Goal: Task Accomplishment & Management: Complete application form

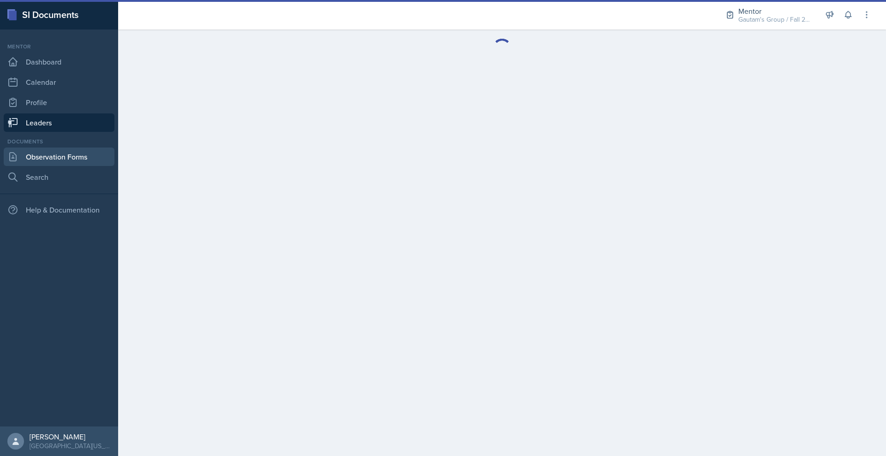
click at [90, 166] on link "Observation Forms" at bounding box center [59, 157] width 111 height 18
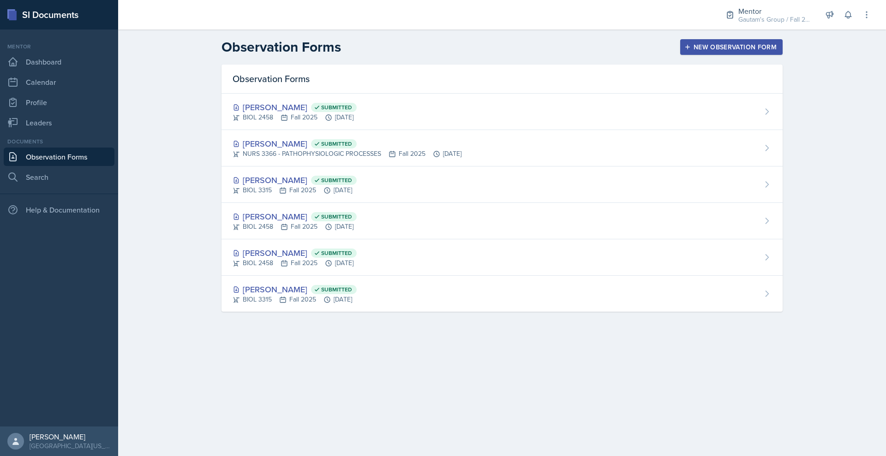
click at [777, 51] on div "New Observation Form" at bounding box center [731, 46] width 90 height 7
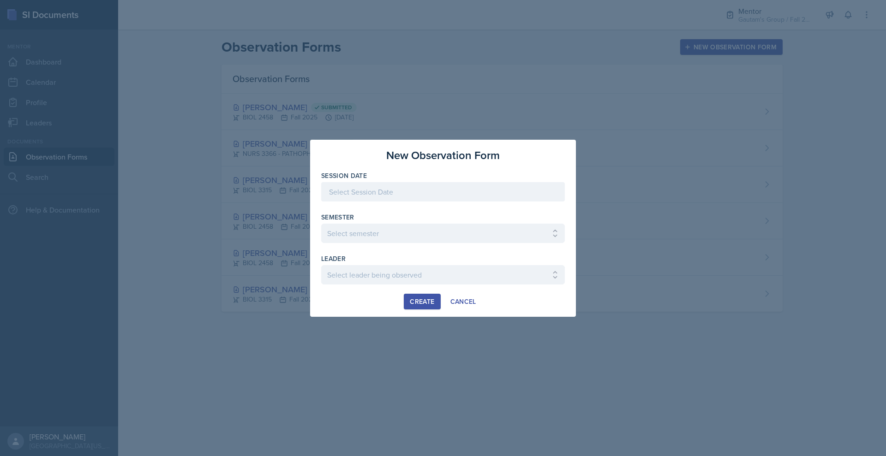
click at [416, 182] on div at bounding box center [443, 191] width 244 height 19
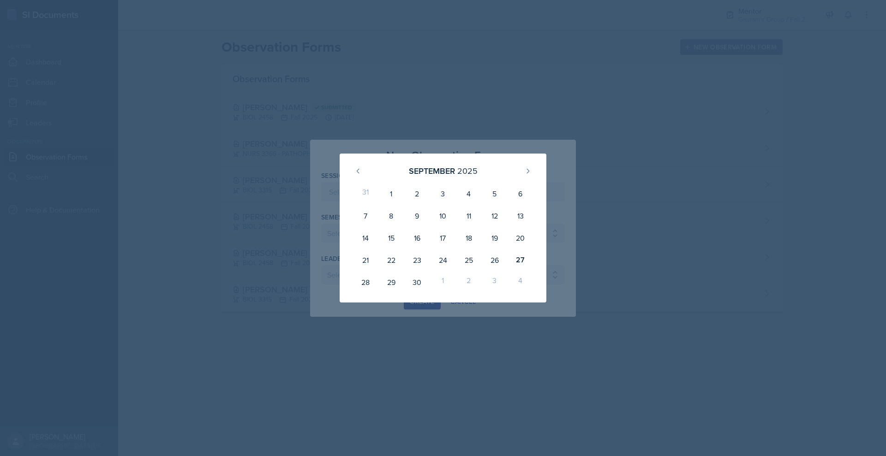
click at [439, 72] on div at bounding box center [443, 228] width 886 height 456
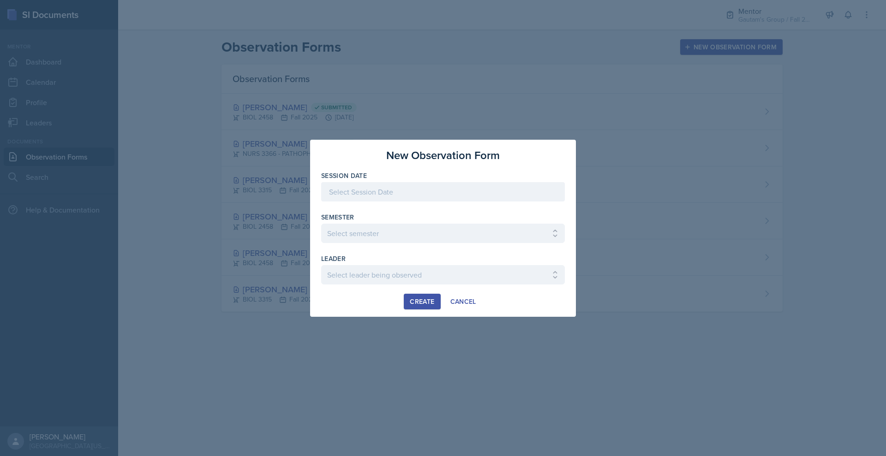
click at [481, 112] on div at bounding box center [443, 228] width 886 height 456
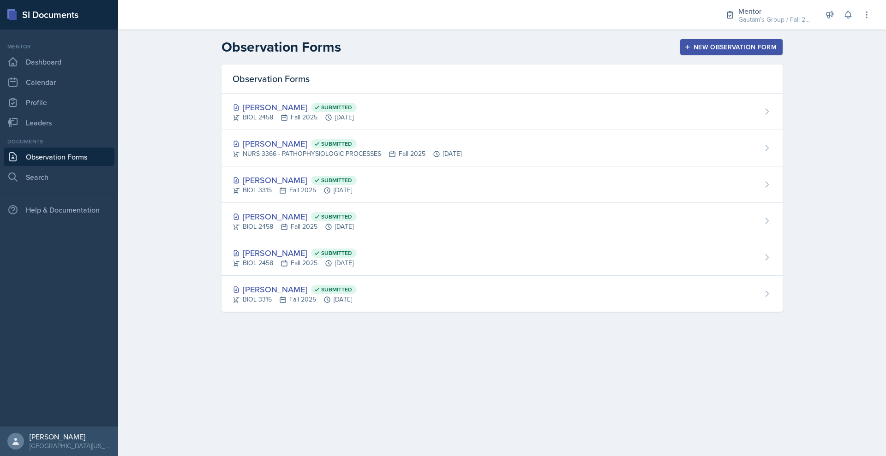
click at [777, 51] on div "New Observation Form" at bounding box center [731, 46] width 90 height 7
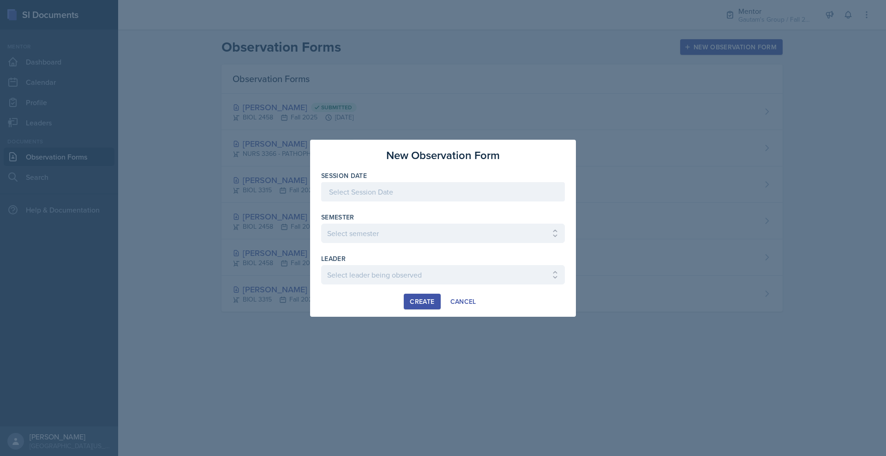
click at [365, 187] on div at bounding box center [443, 191] width 244 height 19
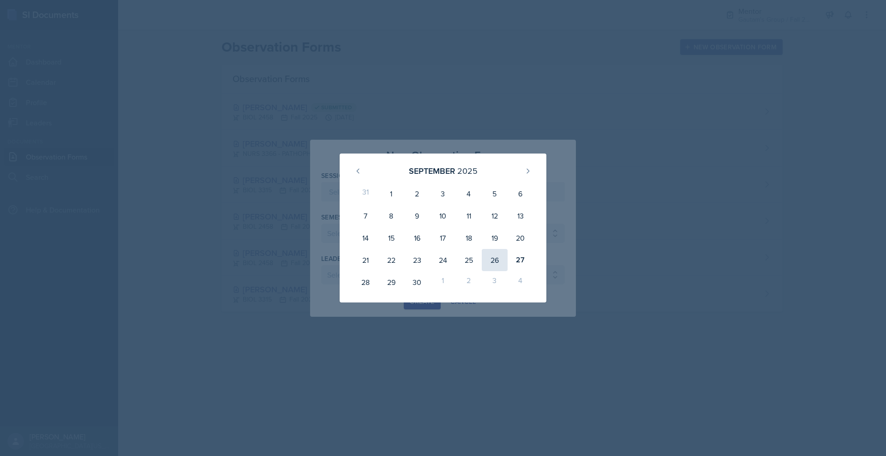
click at [508, 271] on div "26" at bounding box center [495, 260] width 26 height 22
type input "[DATE]"
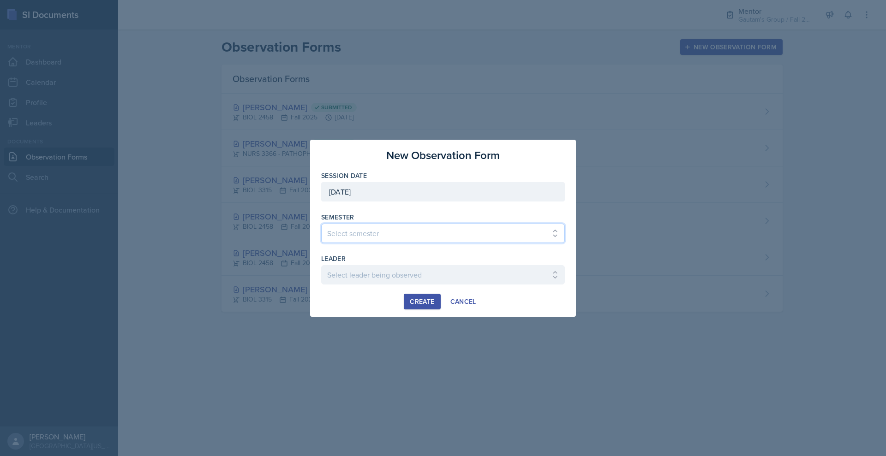
click at [337, 234] on select "Select semester All Fall 2024 Spring 2025 Fall 2025 Spring 2024 Fall 2023" at bounding box center [443, 233] width 244 height 19
select select "a8c40de0-d7eb-4f82-90ee-ac0c6ce45f71"
click at [321, 224] on select "Select semester All Fall 2024 Spring 2025 Fall 2025 Spring 2024 Fall 2023" at bounding box center [443, 233] width 244 height 19
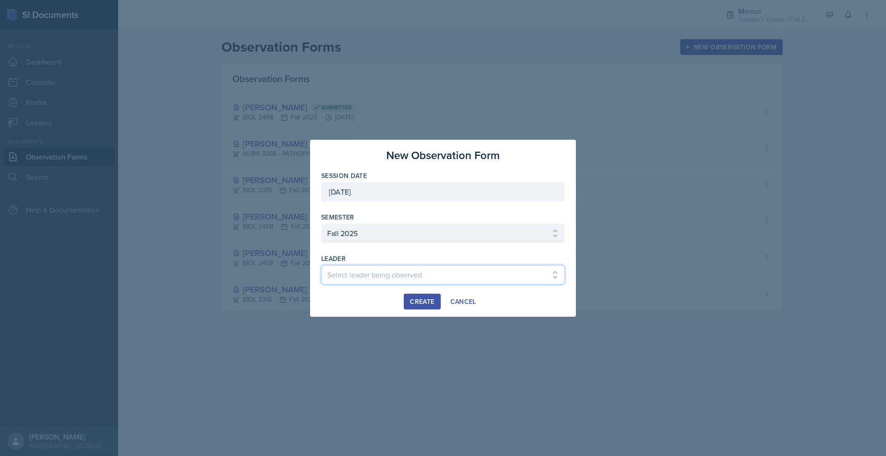
click at [361, 285] on select "Select leader being observed [PERSON_NAME] / NURS 3366 - PATHOPHYSIOLOGIC PROCE…" at bounding box center [443, 274] width 244 height 19
select select "46231274-948a-4cf0-961c-7c1285d612e1"
click at [321, 274] on select "Select leader being observed [PERSON_NAME] / NURS 3366 - PATHOPHYSIOLOGIC PROCE…" at bounding box center [443, 274] width 244 height 19
click at [425, 305] on div "Create" at bounding box center [422, 301] width 24 height 7
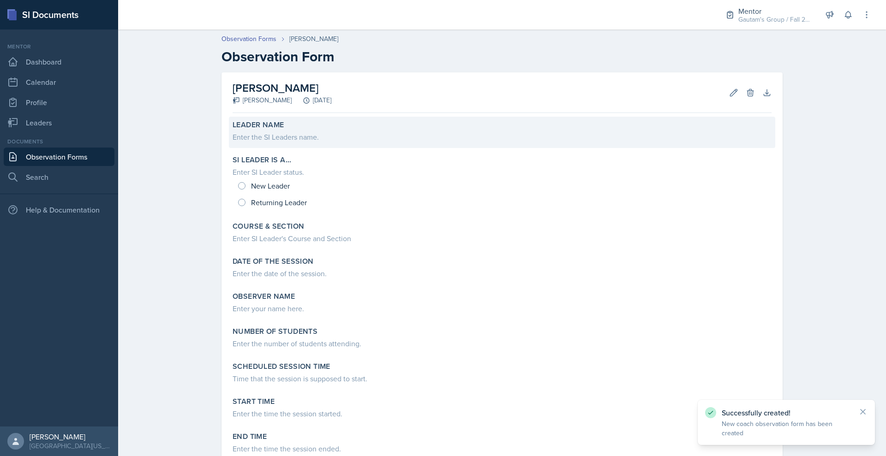
click at [233, 143] on div "Enter the SI Leaders name." at bounding box center [502, 137] width 539 height 11
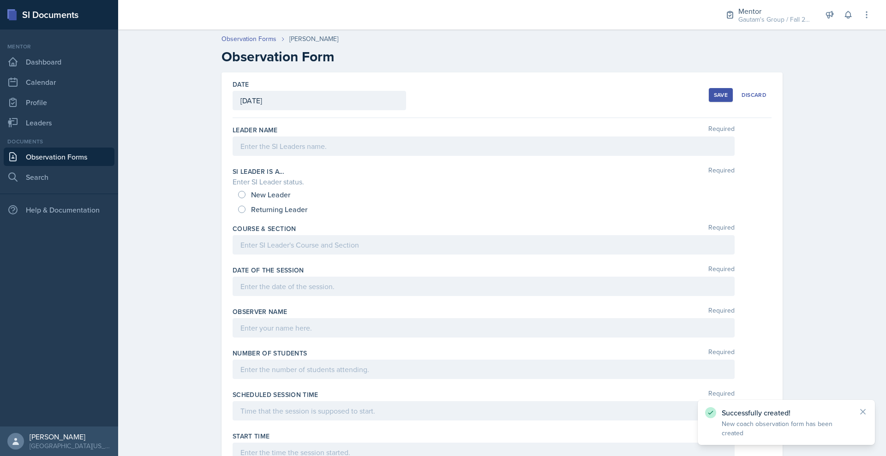
click at [250, 156] on div at bounding box center [484, 146] width 502 height 19
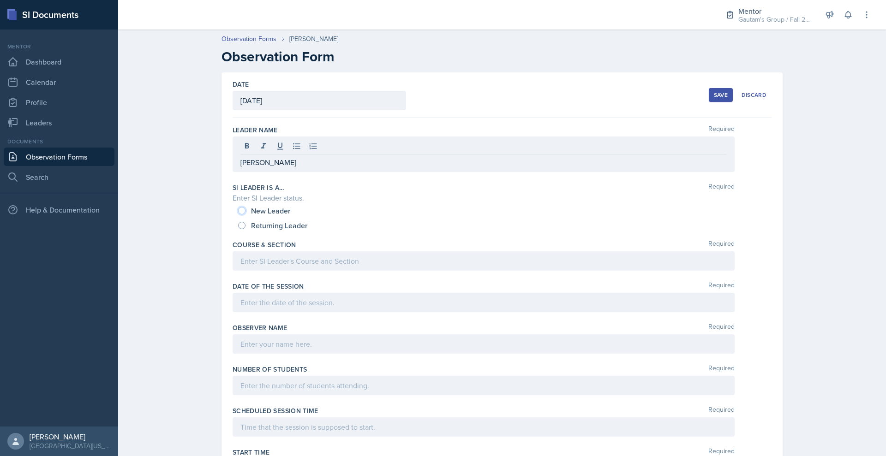
click at [238, 215] on input "New Leader" at bounding box center [241, 210] width 7 height 7
radio input "true"
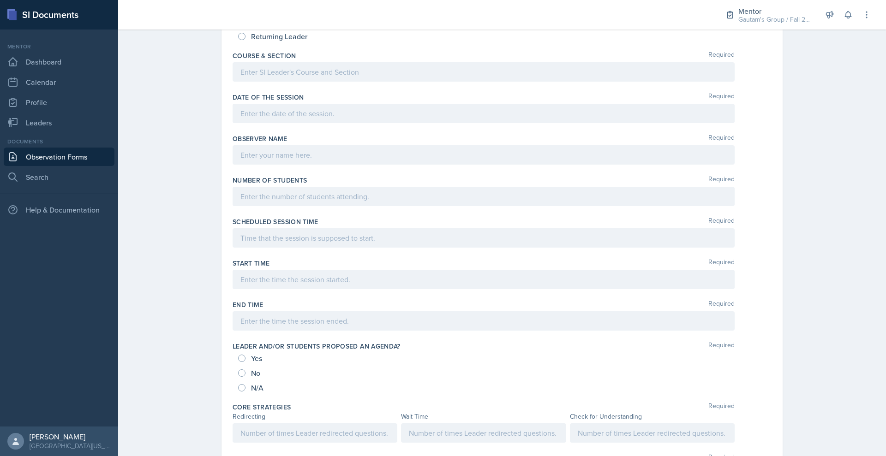
click at [240, 78] on p at bounding box center [483, 71] width 486 height 11
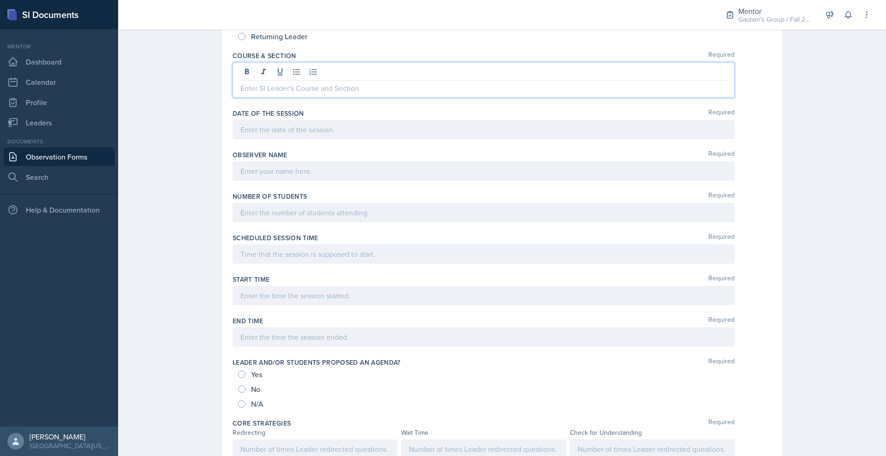
scroll to position [193, 0]
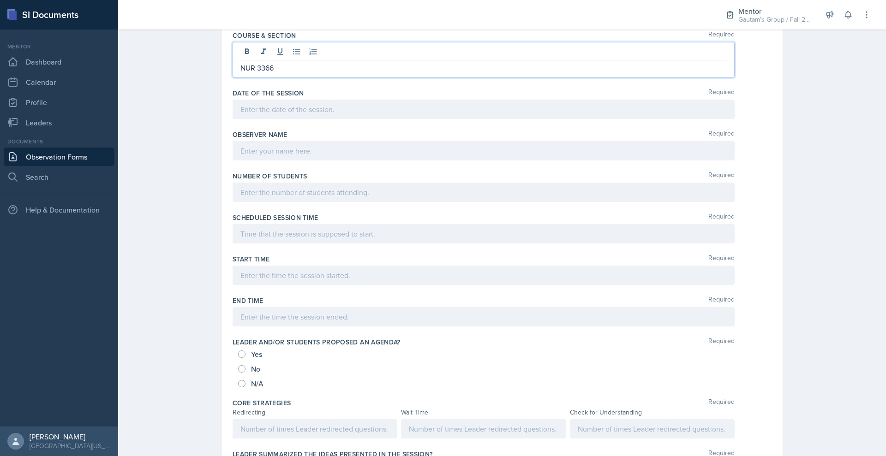
click at [240, 73] on p "NUR 3366" at bounding box center [483, 67] width 486 height 11
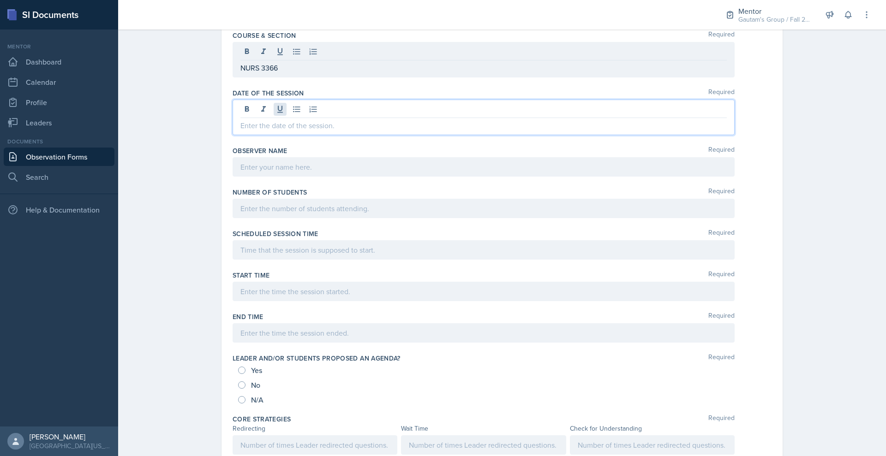
click at [237, 135] on div at bounding box center [484, 118] width 502 height 36
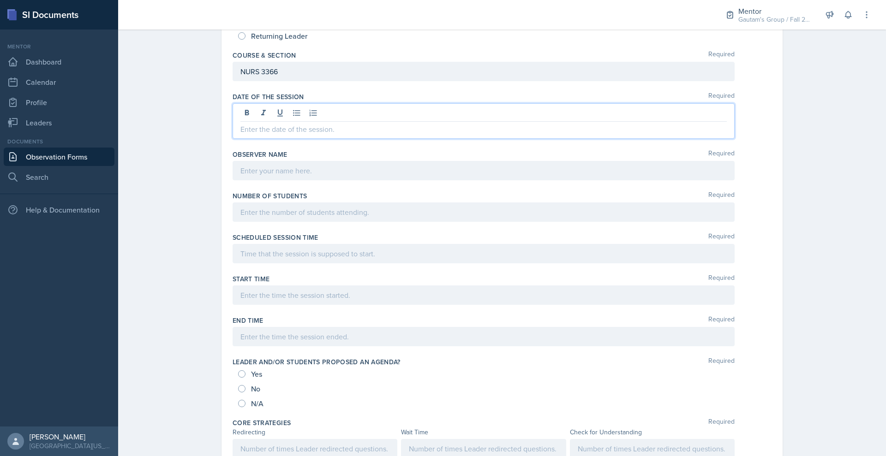
click at [239, 139] on div at bounding box center [484, 121] width 502 height 36
click at [239, 180] on div at bounding box center [484, 170] width 502 height 19
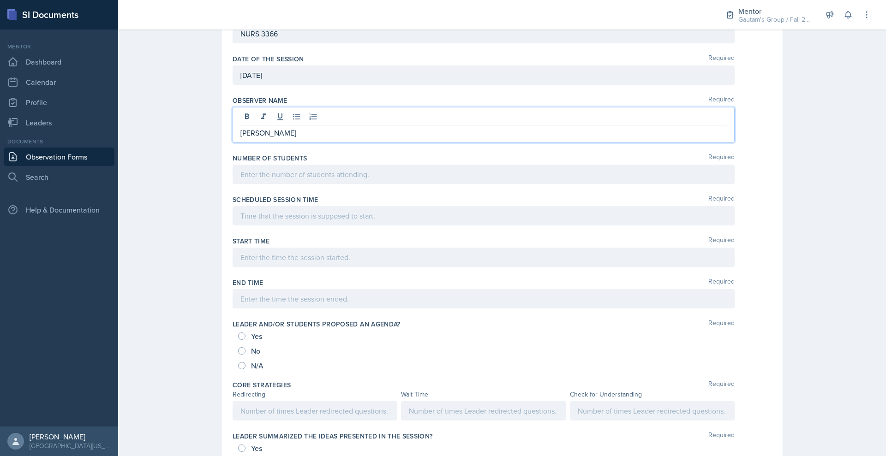
click at [263, 180] on p at bounding box center [483, 174] width 486 height 11
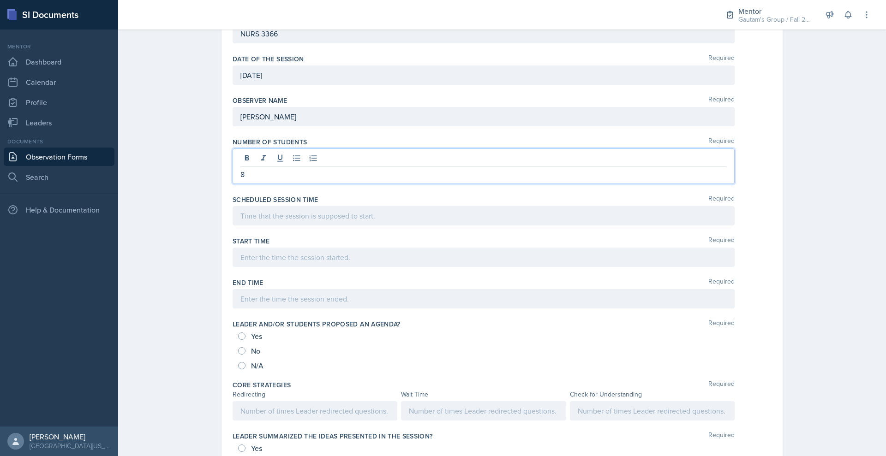
click at [272, 226] on div at bounding box center [484, 215] width 502 height 19
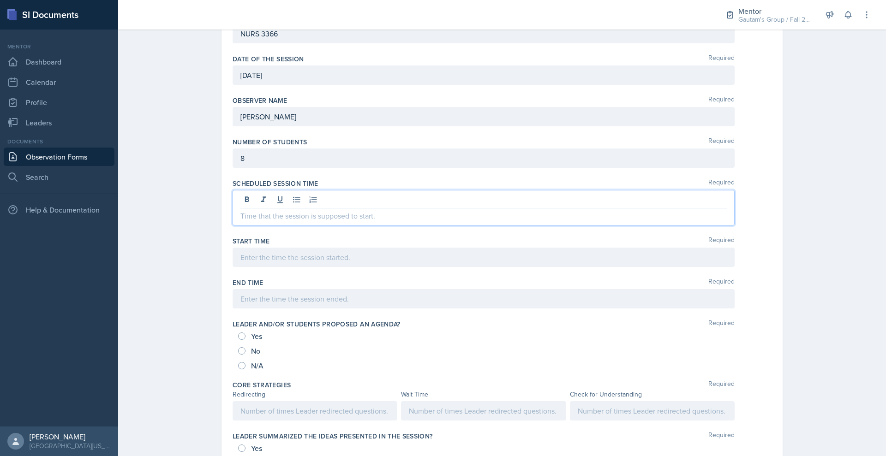
scroll to position [192, 0]
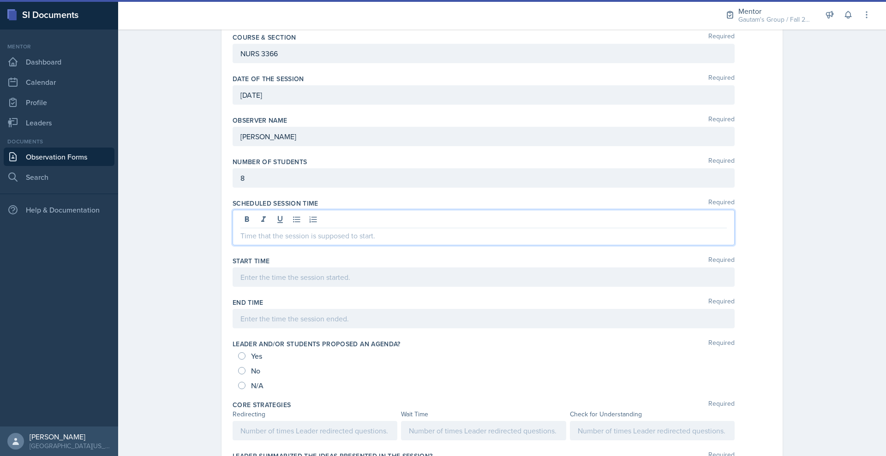
click at [284, 241] on p at bounding box center [483, 235] width 486 height 11
click at [289, 241] on p at bounding box center [483, 235] width 486 height 11
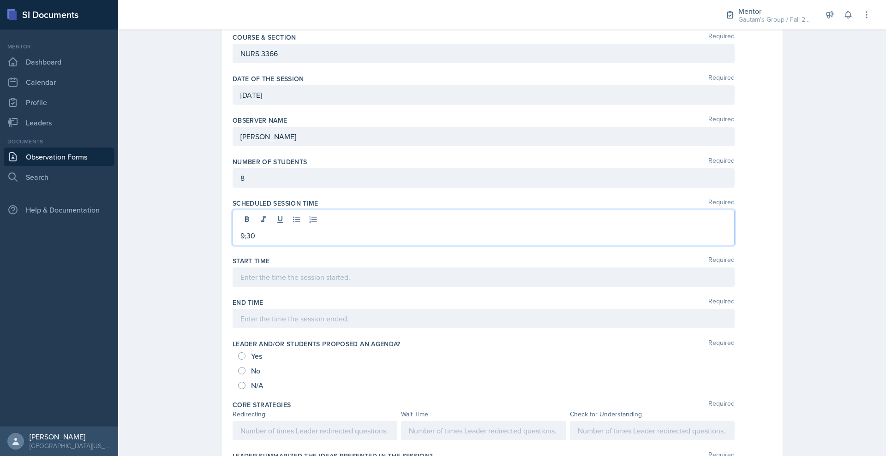
click at [233, 287] on div at bounding box center [484, 277] width 502 height 19
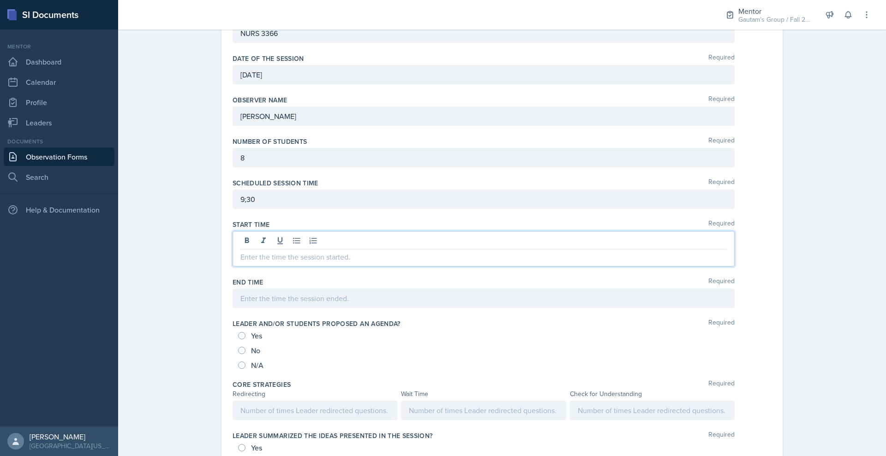
scroll to position [232, 0]
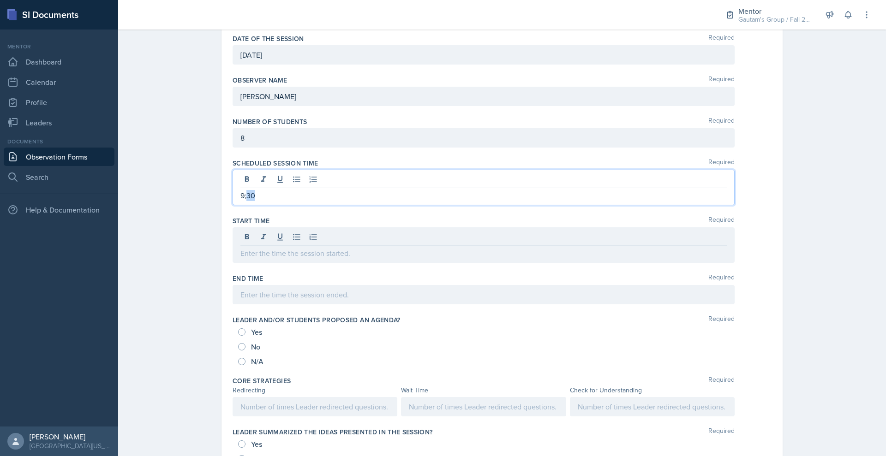
drag, startPoint x: 206, startPoint y: 303, endPoint x: 197, endPoint y: 303, distance: 9.2
click at [240, 201] on p "9;30" at bounding box center [483, 195] width 486 height 11
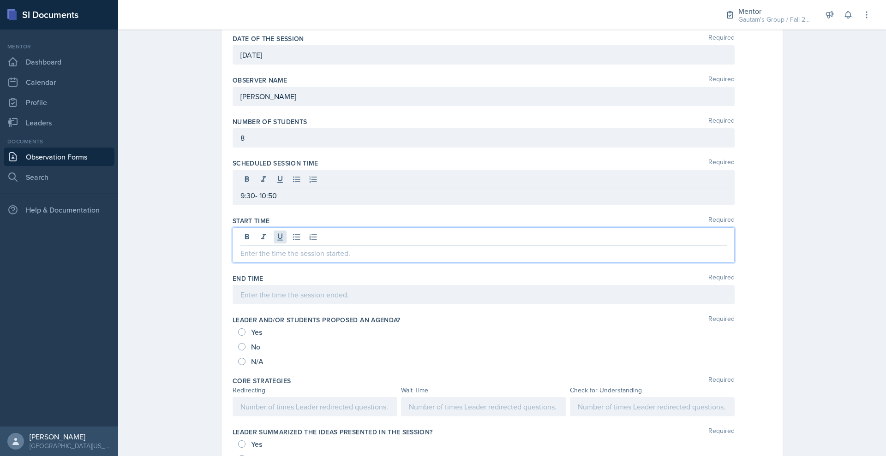
click at [236, 263] on div at bounding box center [484, 246] width 502 height 36
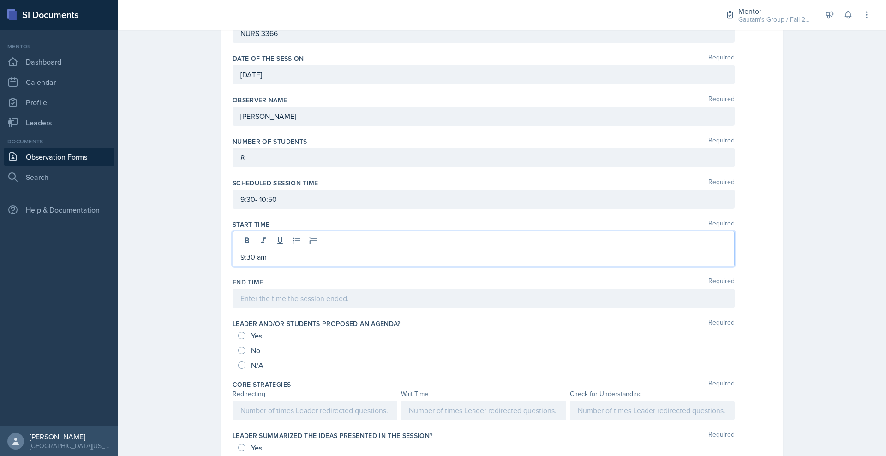
click at [240, 308] on div at bounding box center [484, 298] width 502 height 19
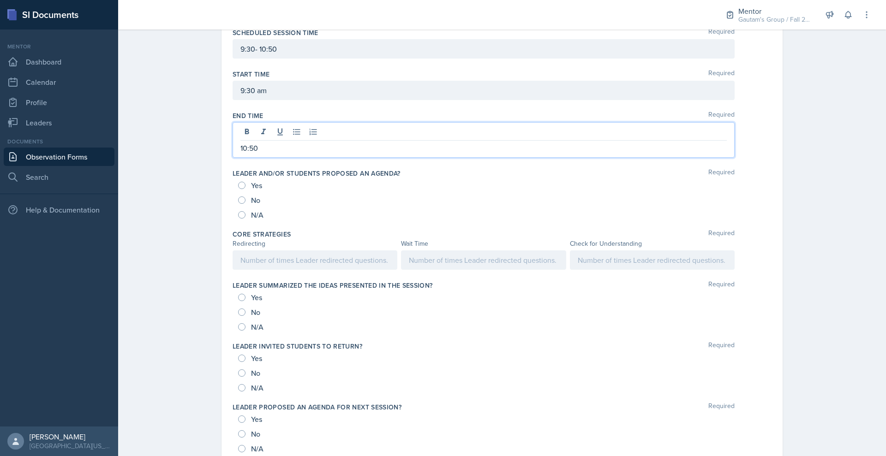
scroll to position [365, 0]
click at [238, 186] on input "Yes" at bounding box center [241, 182] width 7 height 7
radio input "true"
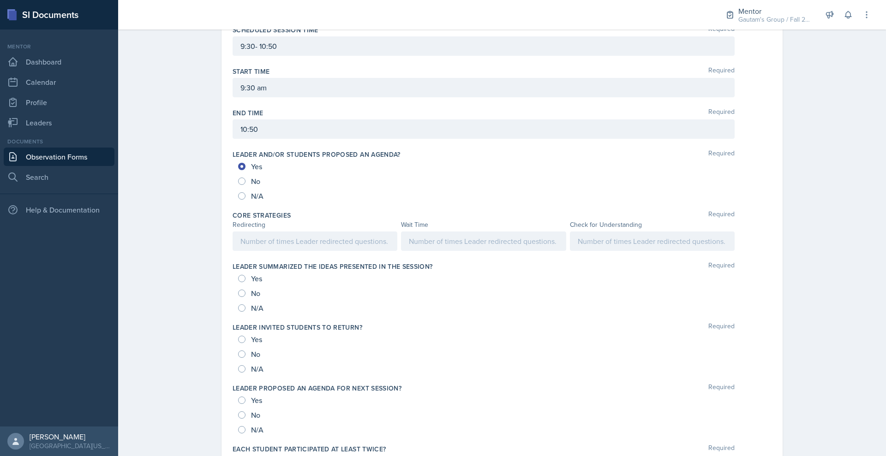
click at [248, 251] on div at bounding box center [315, 241] width 165 height 19
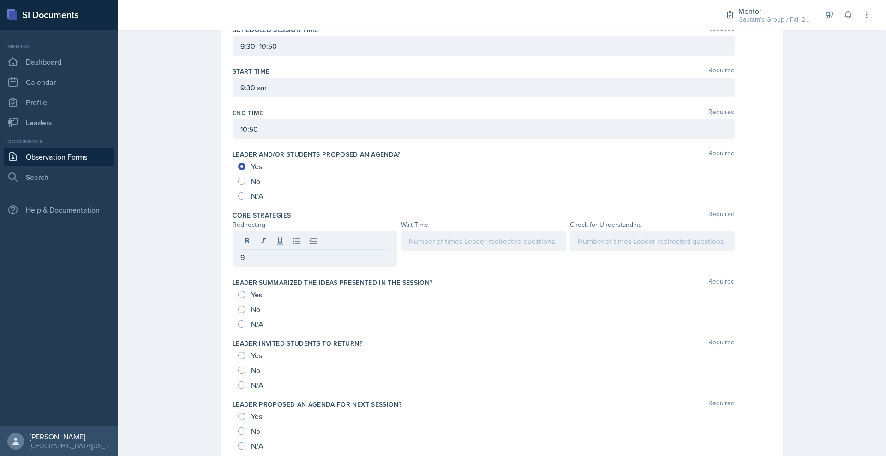
click at [479, 251] on div at bounding box center [483, 241] width 165 height 19
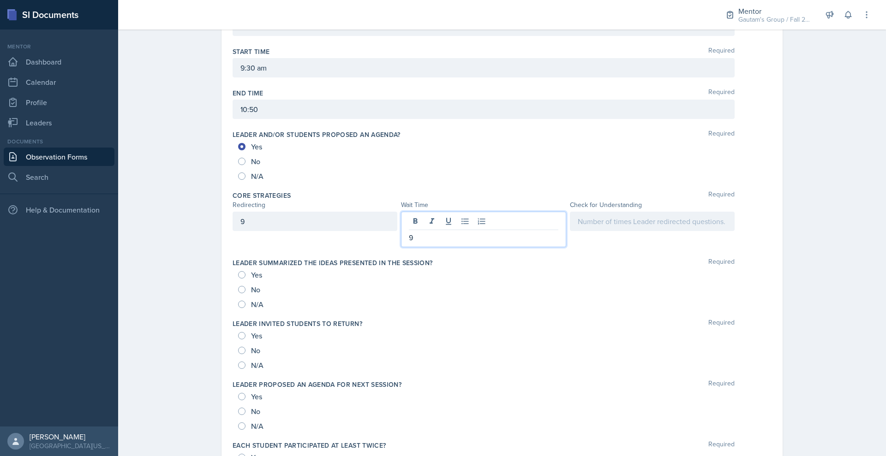
click at [679, 231] on div at bounding box center [652, 221] width 165 height 19
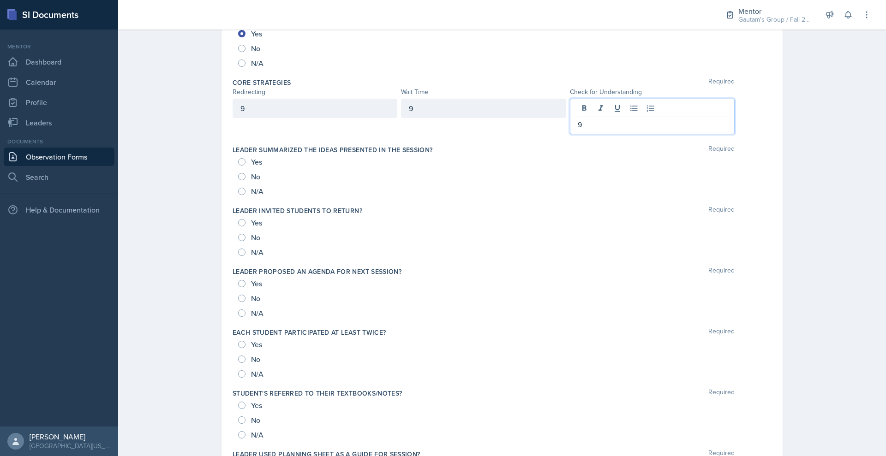
scroll to position [500, 0]
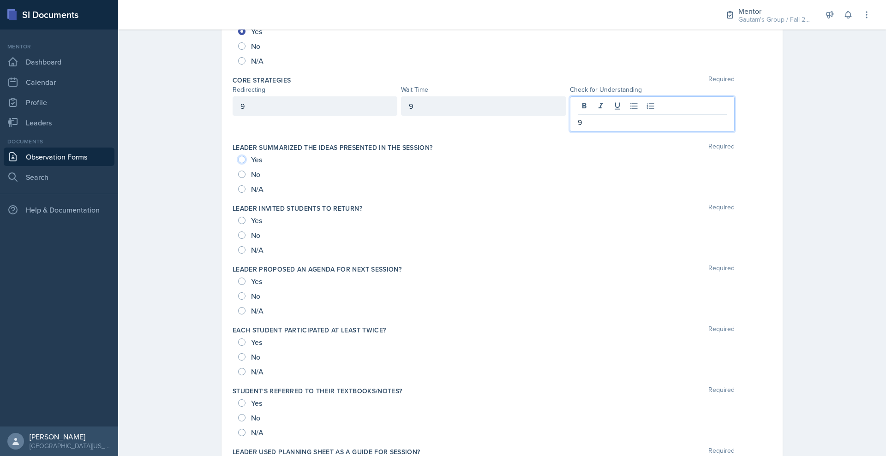
click at [238, 167] on div "Yes" at bounding box center [251, 159] width 26 height 15
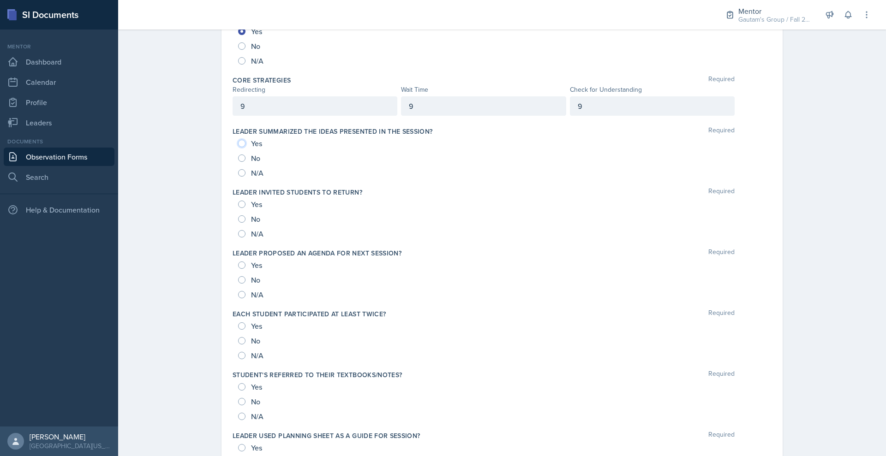
click at [238, 151] on div "Yes" at bounding box center [251, 143] width 26 height 15
click at [238, 147] on input "Yes" at bounding box center [241, 143] width 7 height 7
radio input "true"
click at [238, 208] on input "Yes" at bounding box center [241, 204] width 7 height 7
radio input "true"
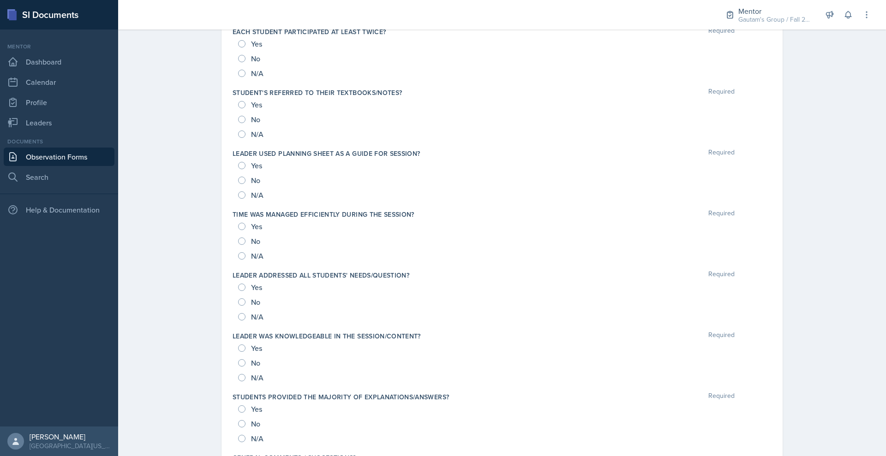
scroll to position [789, 0]
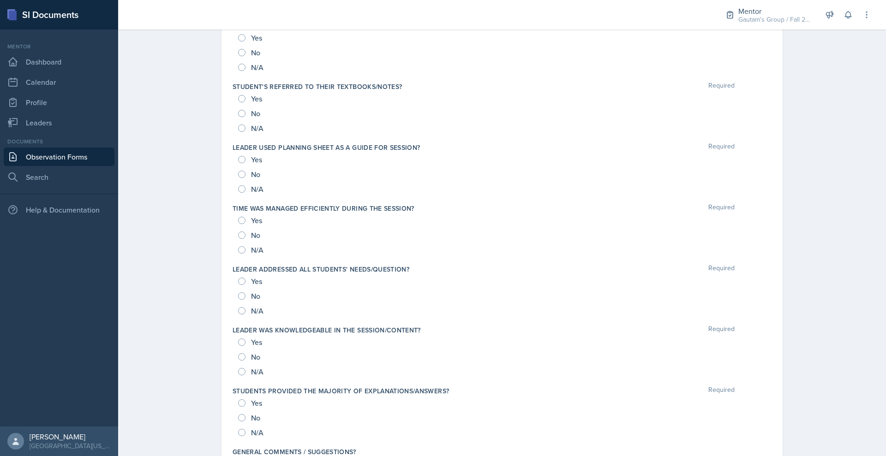
radio input "true"
click at [238, 42] on input "Yes" at bounding box center [241, 37] width 7 height 7
radio input "true"
click at [238, 56] on input "No" at bounding box center [241, 52] width 7 height 7
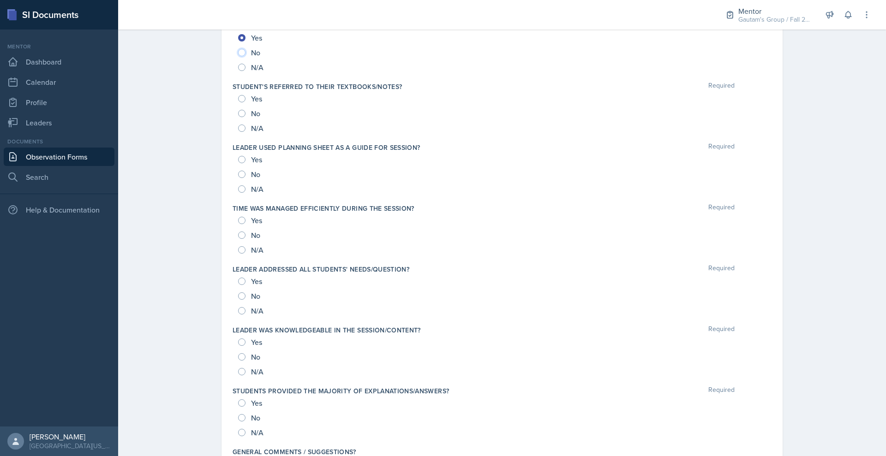
radio input "true"
click at [238, 117] on input "No" at bounding box center [241, 113] width 7 height 7
radio input "true"
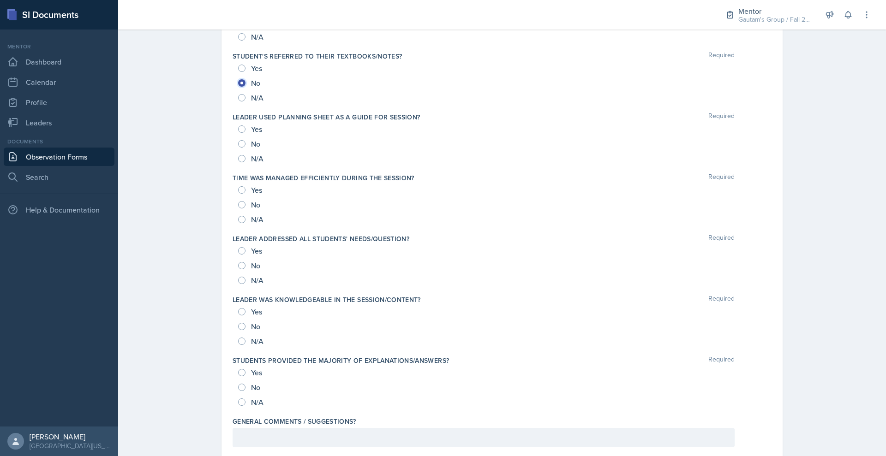
scroll to position [846, 0]
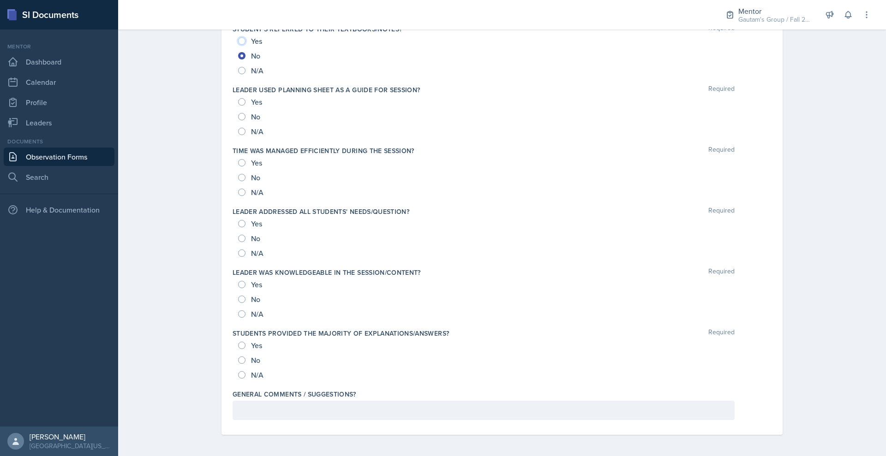
click at [238, 45] on input "Yes" at bounding box center [241, 40] width 7 height 7
radio input "true"
click at [238, 106] on input "Yes" at bounding box center [241, 101] width 7 height 7
radio input "true"
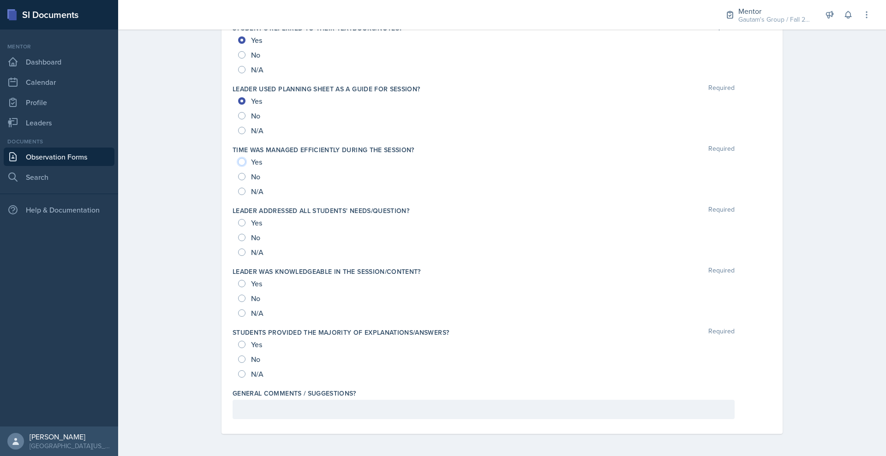
click at [238, 166] on input "Yes" at bounding box center [241, 161] width 7 height 7
radio input "true"
click at [238, 219] on input "Yes" at bounding box center [241, 222] width 7 height 7
radio input "true"
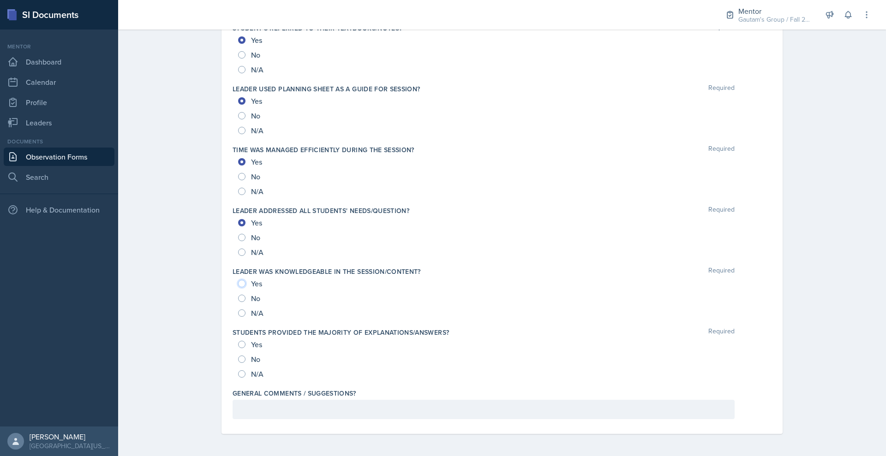
click at [238, 280] on input "Yes" at bounding box center [241, 283] width 7 height 7
radio input "true"
click at [238, 356] on input "No" at bounding box center [241, 359] width 7 height 7
radio input "true"
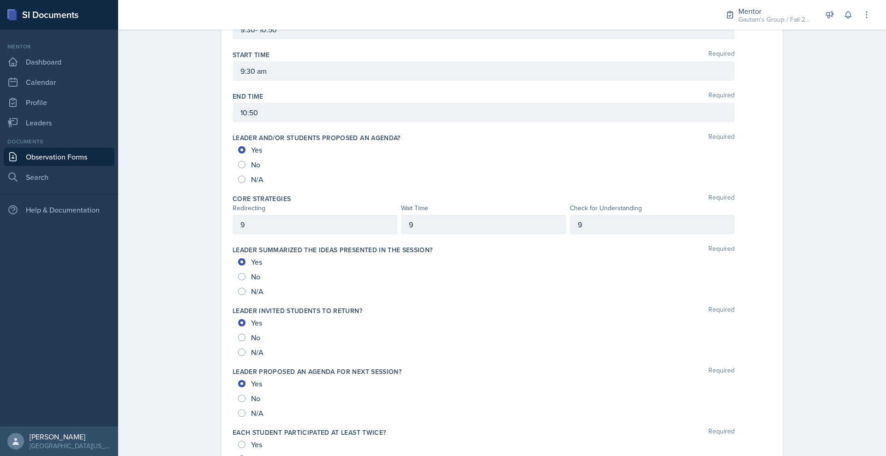
scroll to position [0, 0]
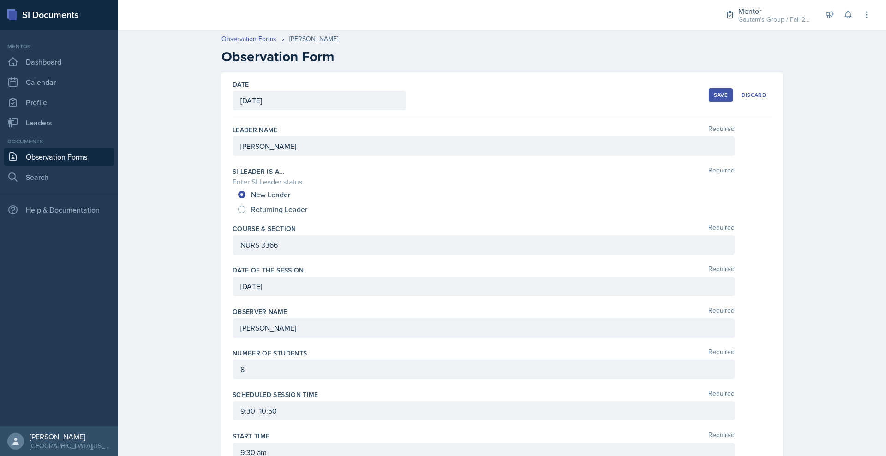
click at [733, 102] on button "Save" at bounding box center [721, 95] width 24 height 14
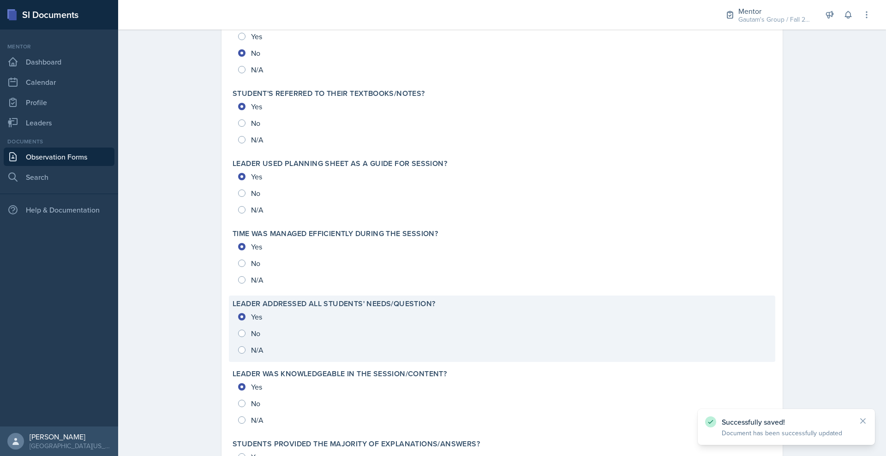
scroll to position [1204, 0]
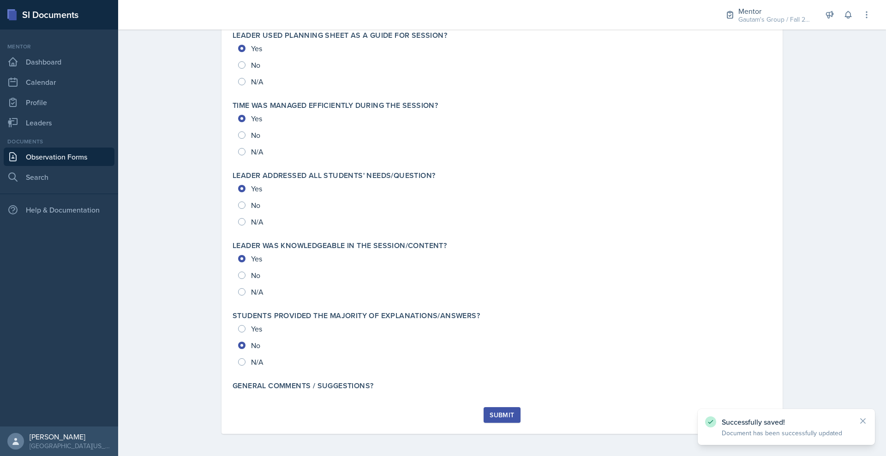
click at [514, 412] on div "Submit" at bounding box center [502, 415] width 24 height 7
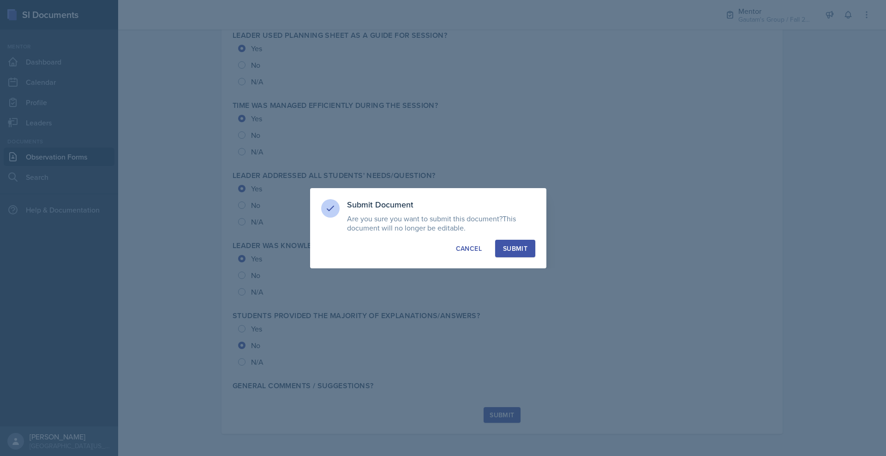
click at [527, 253] on div "Submit" at bounding box center [515, 248] width 24 height 9
radio input "true"
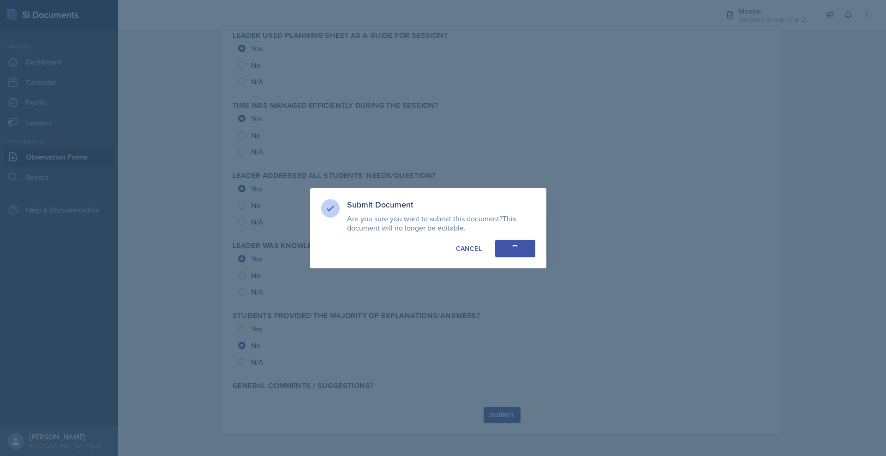
radio input "true"
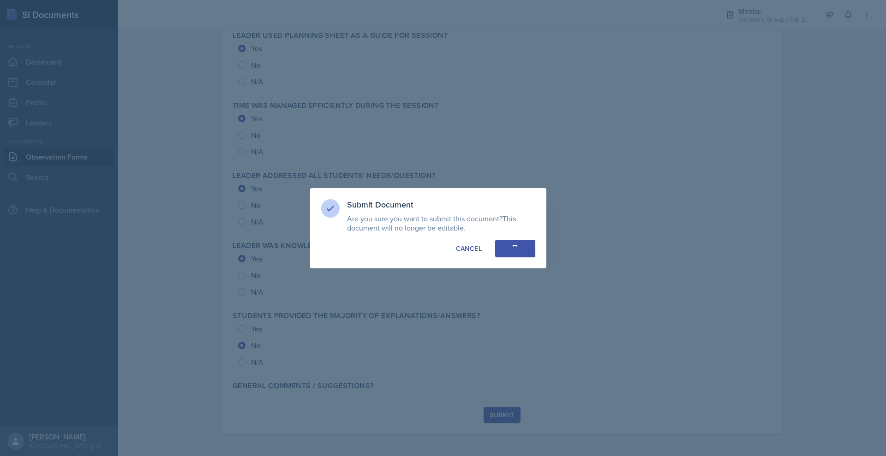
radio input "true"
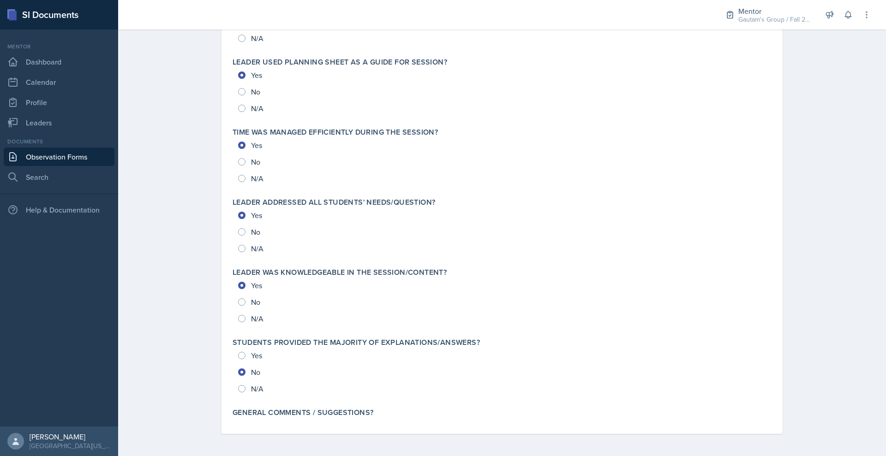
scroll to position [0, 0]
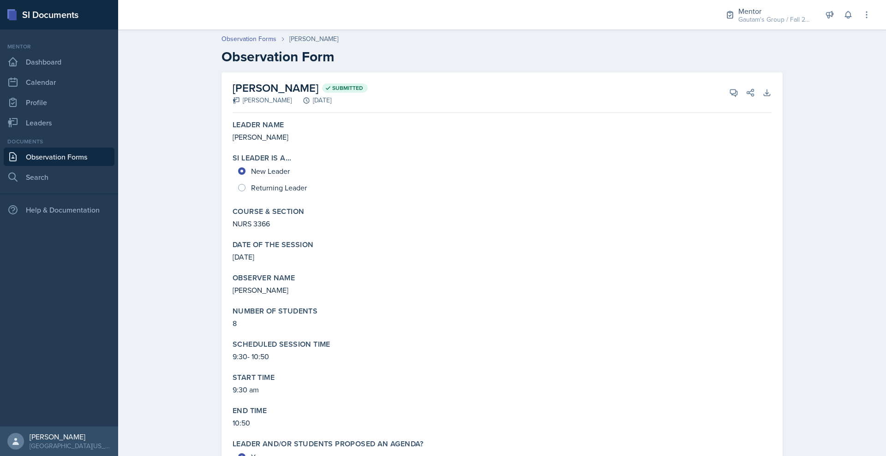
click at [485, 266] on div "Date of the Session [DATE]" at bounding box center [502, 252] width 546 height 30
click at [222, 44] on link "Observation Forms" at bounding box center [249, 39] width 55 height 10
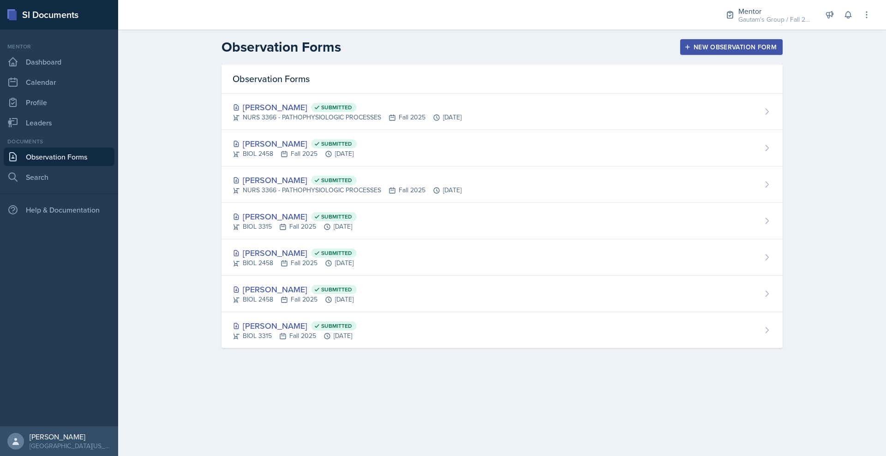
click at [750, 52] on button "New Observation Form" at bounding box center [731, 47] width 102 height 16
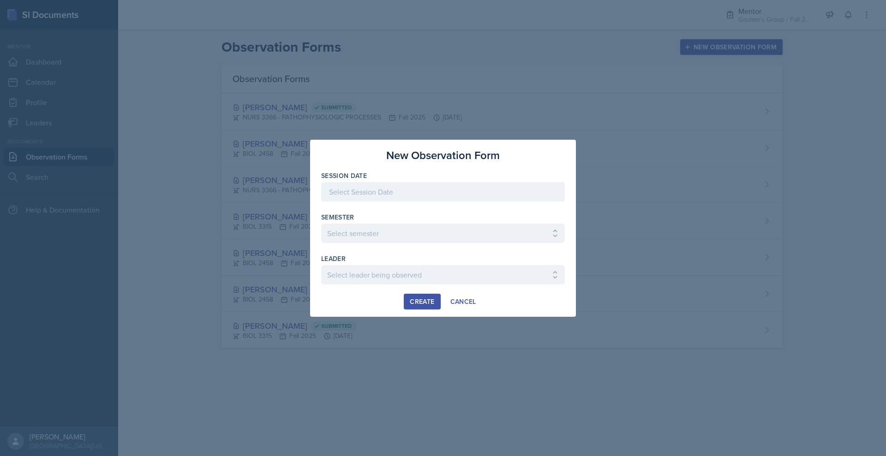
click at [321, 182] on div at bounding box center [443, 191] width 244 height 19
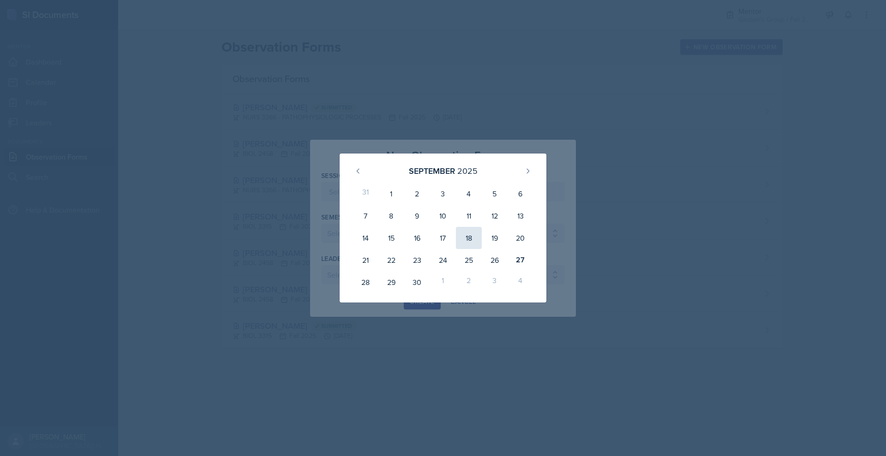
click at [482, 236] on div "18" at bounding box center [469, 238] width 26 height 22
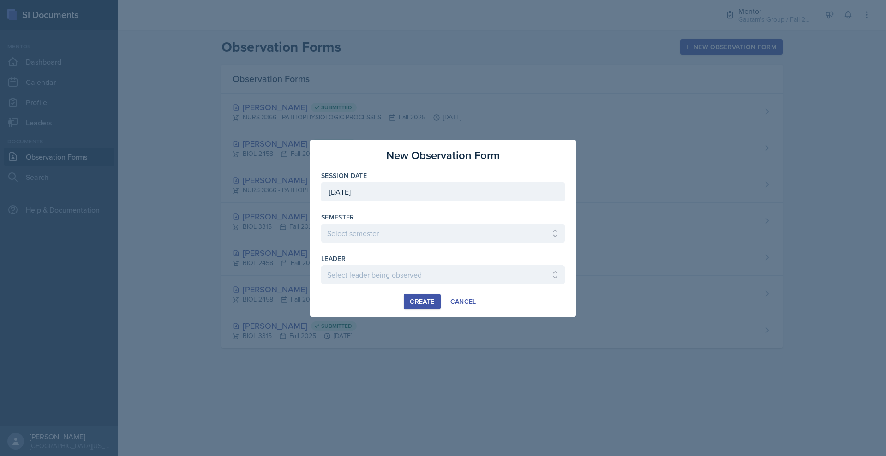
click at [395, 184] on div "[DATE]" at bounding box center [443, 191] width 244 height 19
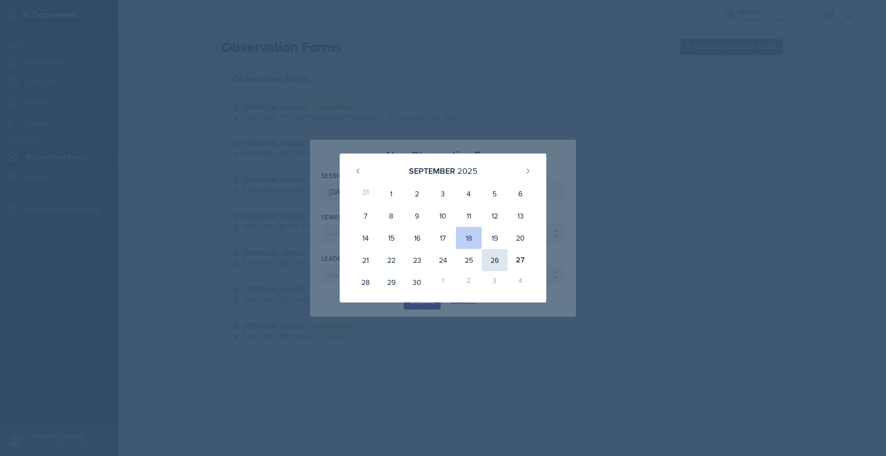
click at [503, 262] on div "26" at bounding box center [495, 260] width 26 height 22
type input "[DATE]"
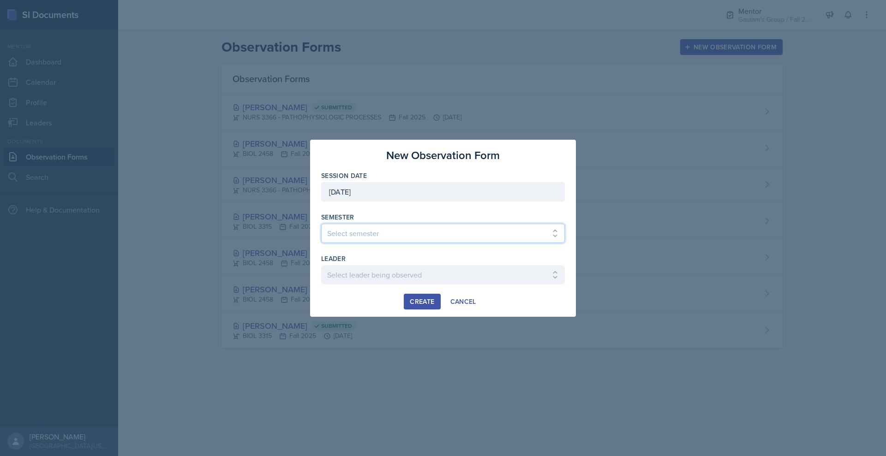
click at [351, 237] on select "Select semester All Fall 2024 Spring 2025 Fall 2025 Spring 2024 Fall 2023" at bounding box center [443, 233] width 244 height 19
select select "a8c40de0-d7eb-4f82-90ee-ac0c6ce45f71"
click at [321, 224] on select "Select semester All Fall 2024 Spring 2025 Fall 2025 Spring 2024 Fall 2023" at bounding box center [443, 233] width 244 height 19
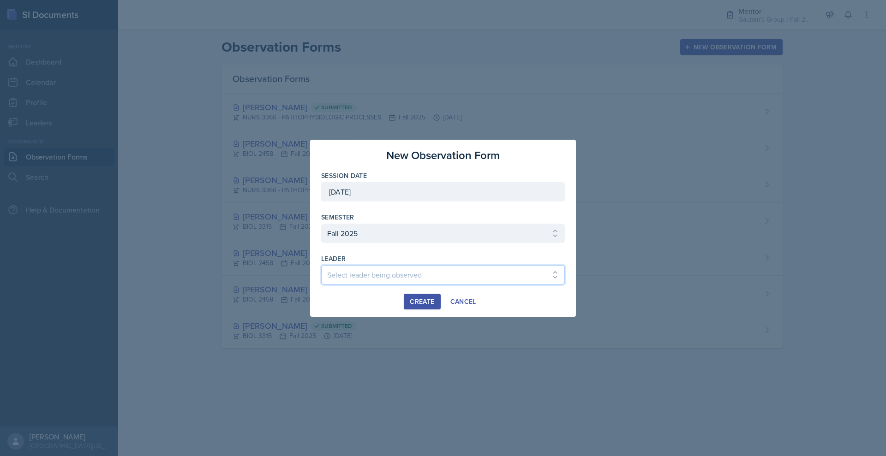
click at [372, 281] on select "Select leader being observed [PERSON_NAME] / NURS 3366 - PATHOPHYSIOLOGIC PROCE…" at bounding box center [443, 274] width 244 height 19
select select "7d189cf6-cf57-433e-a0e1-99f01b9f0f10"
click at [321, 274] on select "Select leader being observed [PERSON_NAME] / NURS 3366 - PATHOPHYSIOLOGIC PROCE…" at bounding box center [443, 274] width 244 height 19
click at [415, 305] on div "Create" at bounding box center [422, 301] width 24 height 7
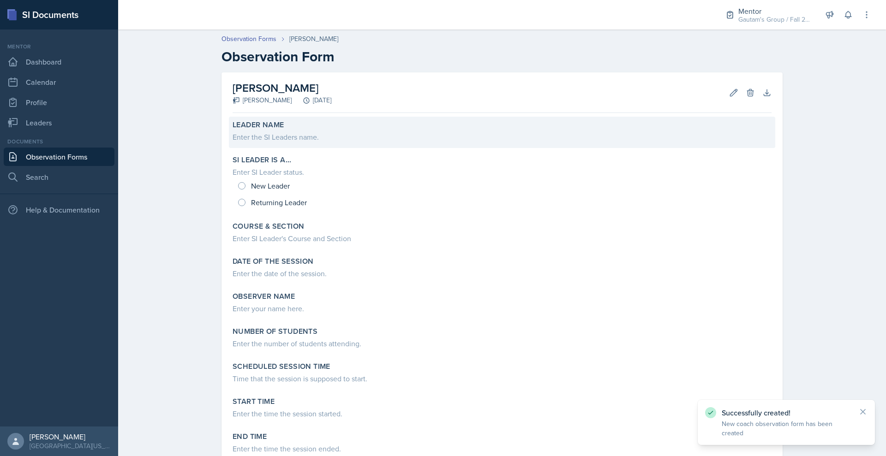
click at [233, 143] on div "Enter the SI Leaders name." at bounding box center [502, 137] width 539 height 11
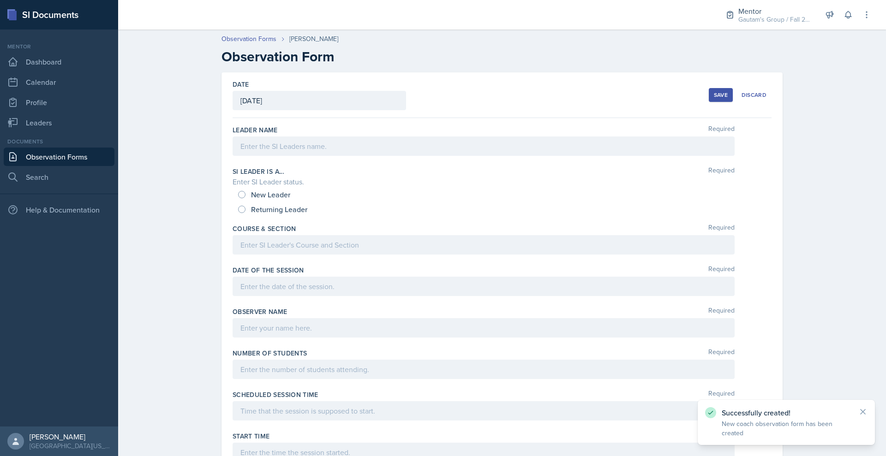
click at [233, 156] on div at bounding box center [484, 146] width 502 height 19
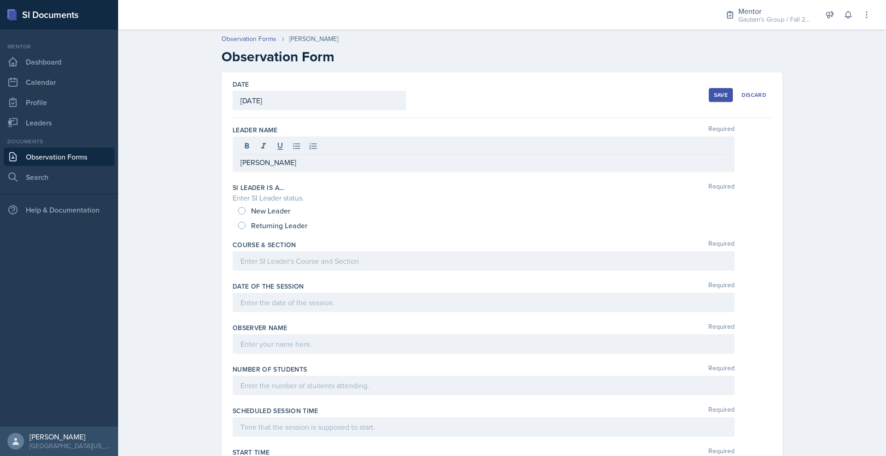
click at [238, 218] on div "New Leader" at bounding box center [265, 211] width 54 height 15
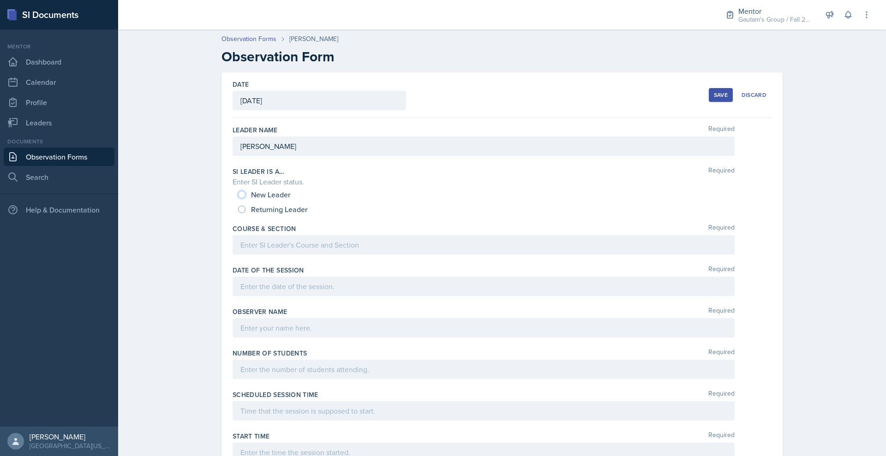
click at [238, 198] on input "New Leader" at bounding box center [241, 194] width 7 height 7
radio input "true"
click at [233, 255] on div at bounding box center [484, 244] width 502 height 19
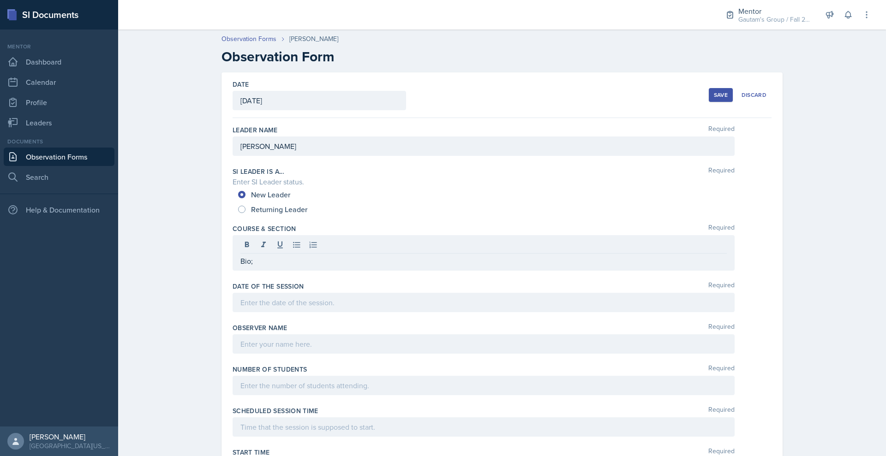
click at [240, 267] on p "Bio;" at bounding box center [483, 261] width 486 height 11
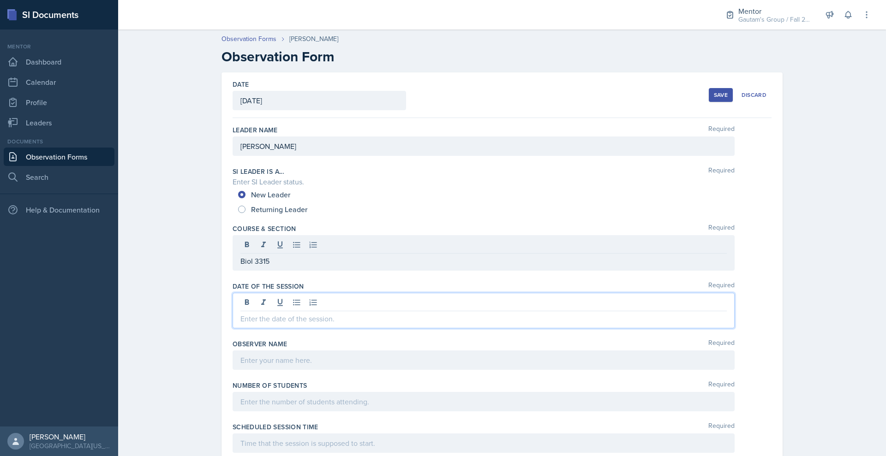
click at [288, 329] on div at bounding box center [484, 311] width 502 height 36
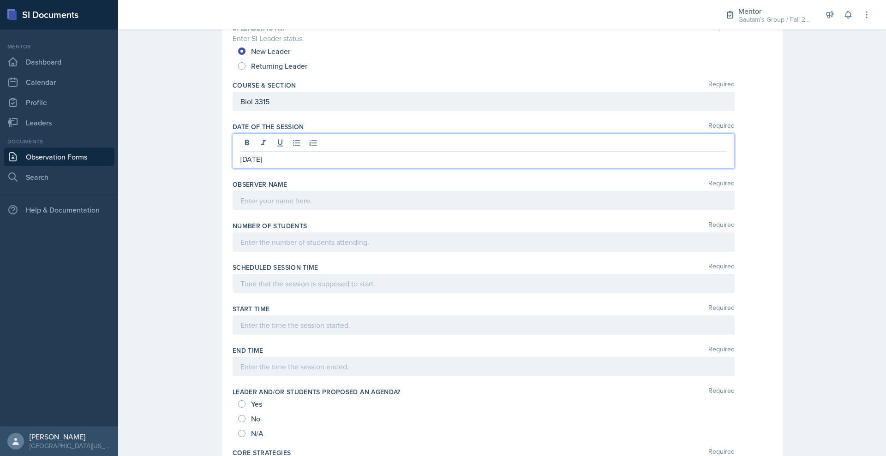
scroll to position [173, 0]
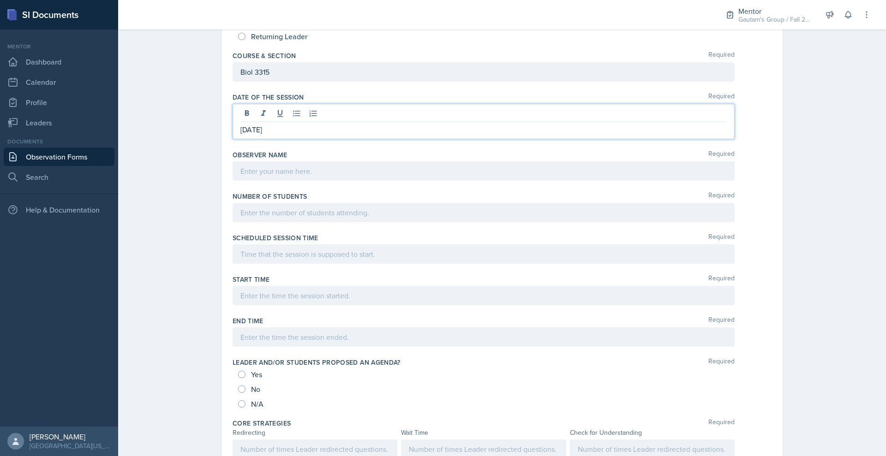
click at [258, 177] on p at bounding box center [483, 171] width 486 height 11
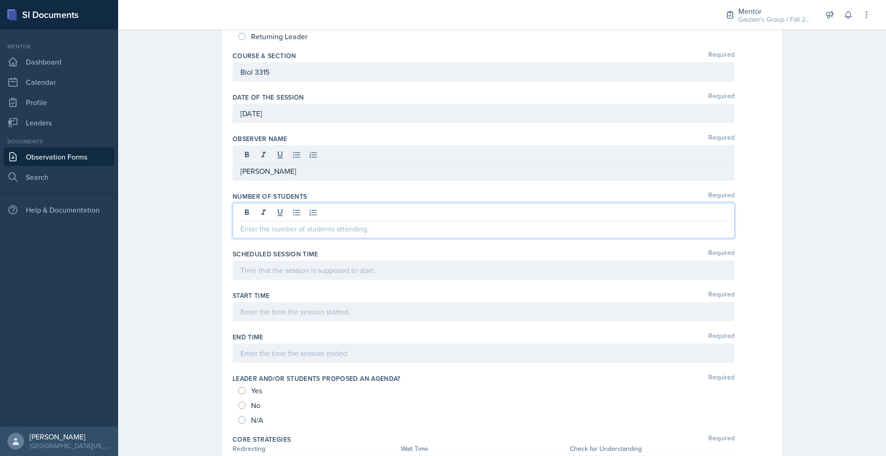
click at [303, 239] on div at bounding box center [484, 221] width 502 height 36
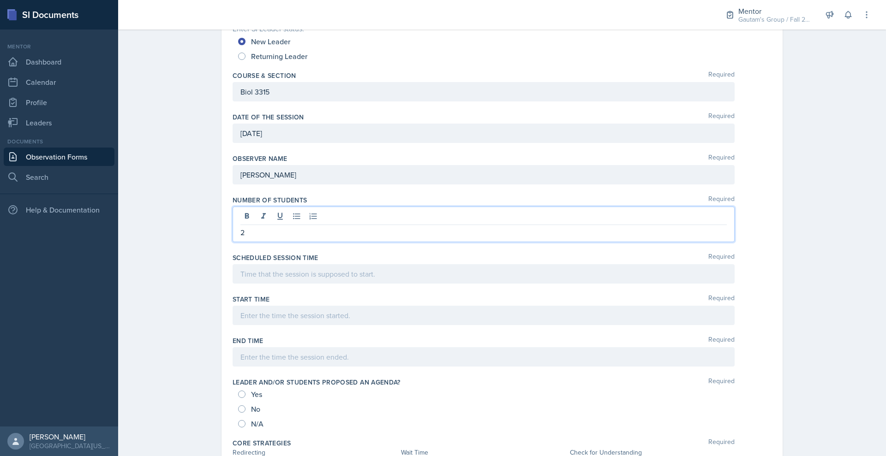
click at [286, 284] on div at bounding box center [484, 273] width 502 height 19
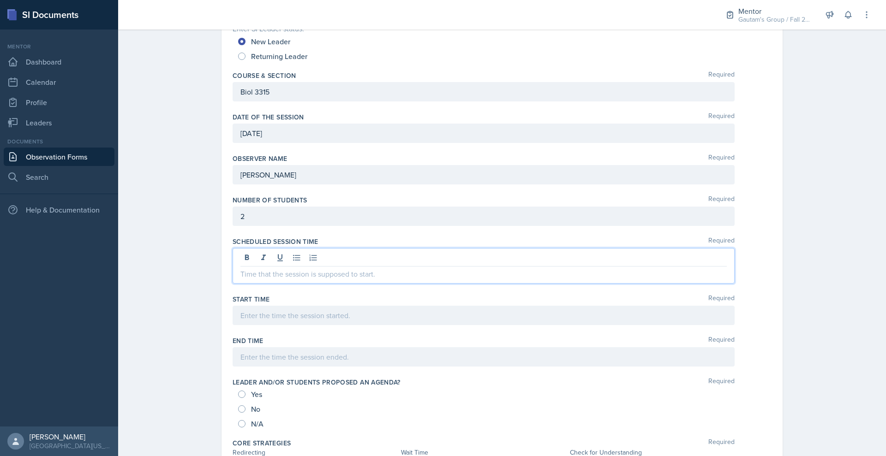
scroll to position [133, 0]
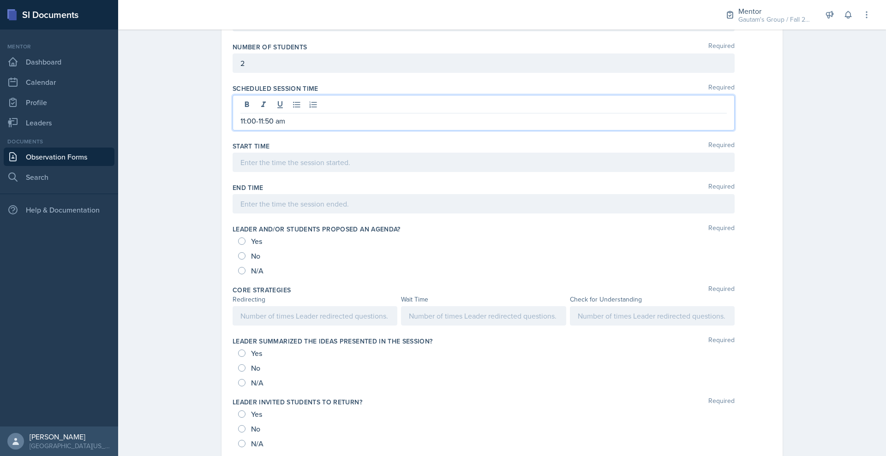
click at [258, 168] on p at bounding box center [483, 162] width 486 height 11
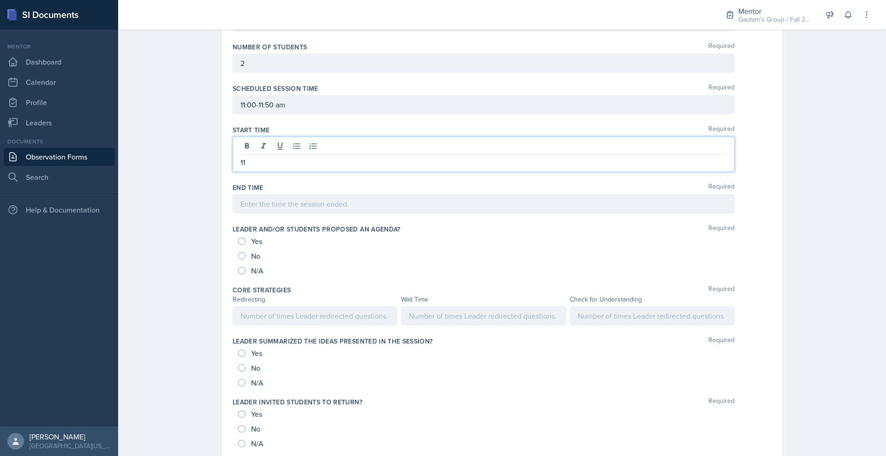
click at [233, 214] on div at bounding box center [484, 203] width 502 height 19
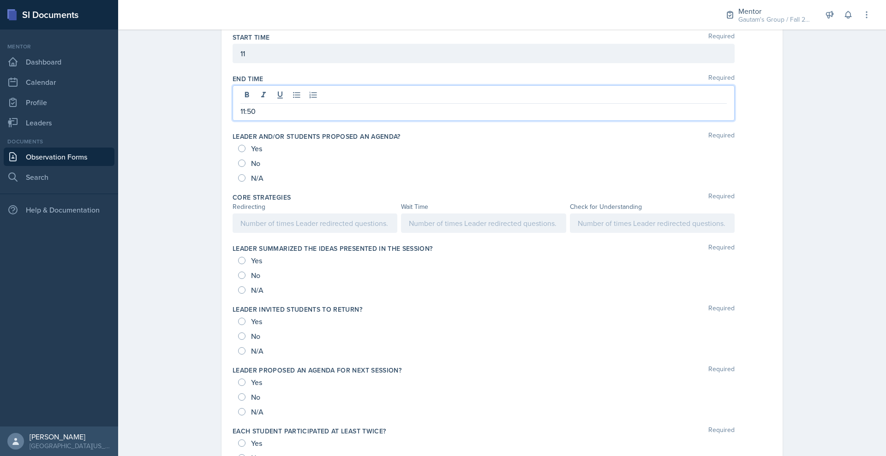
scroll to position [402, 0]
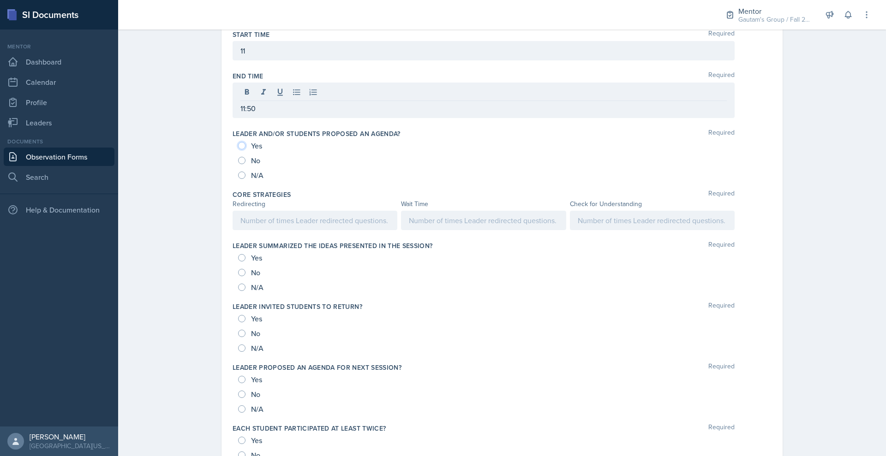
click at [238, 150] on input "Yes" at bounding box center [241, 145] width 7 height 7
radio input "true"
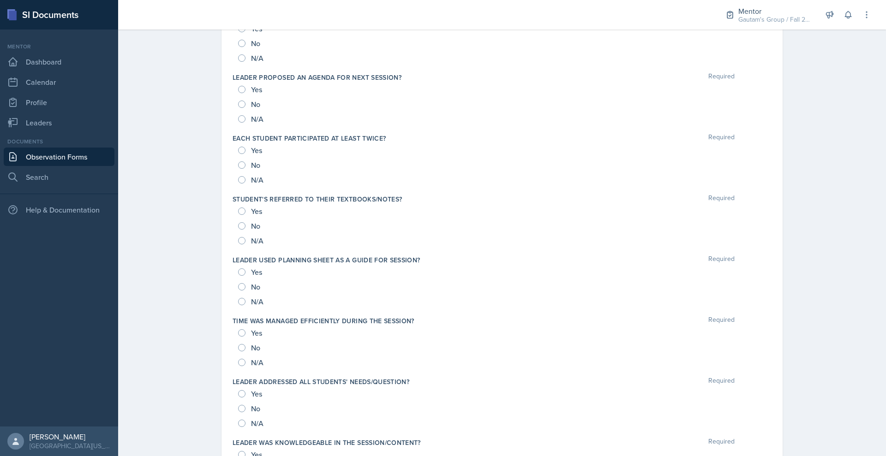
radio input "true"
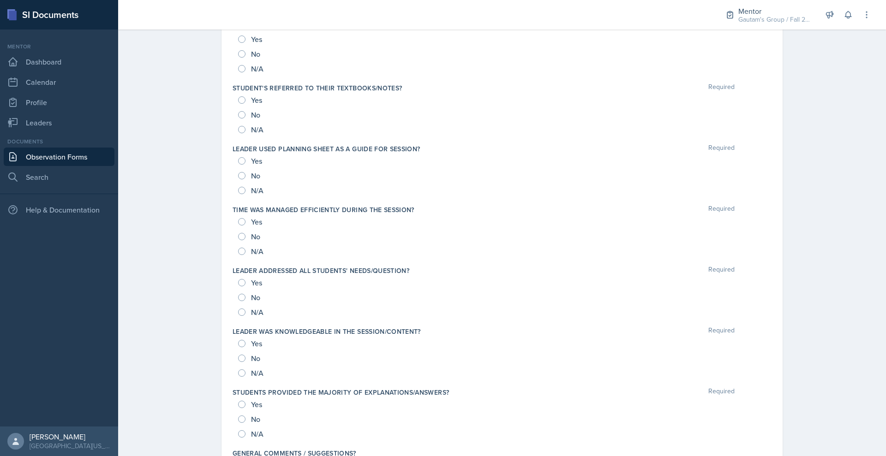
scroll to position [808, 0]
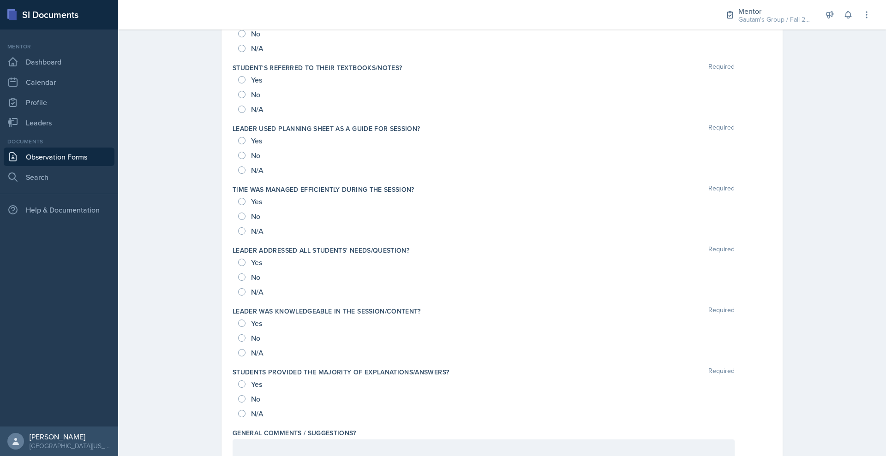
radio input "true"
click at [238, 23] on input "Yes" at bounding box center [241, 18] width 7 height 7
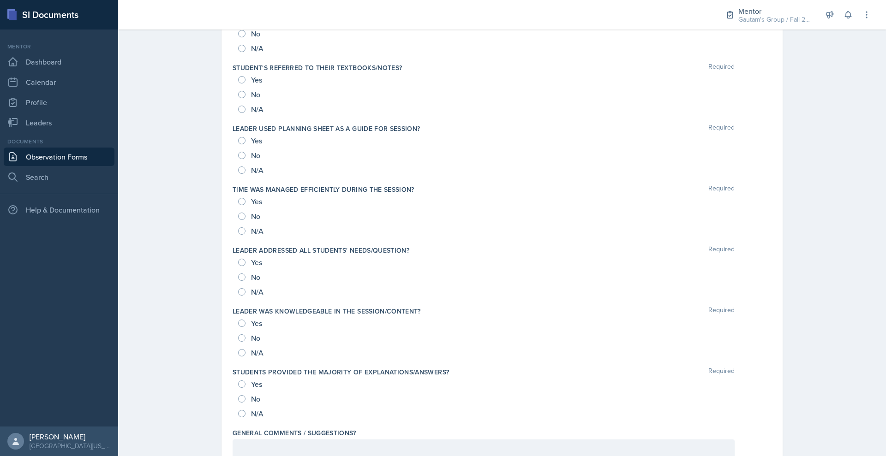
radio input "true"
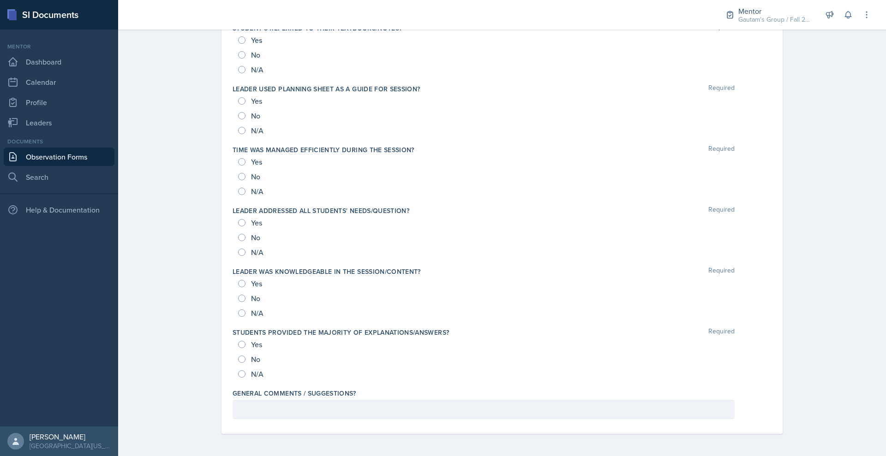
scroll to position [981, 0]
drag, startPoint x: 198, startPoint y: 124, endPoint x: 198, endPoint y: 145, distance: 21.2
click at [238, 48] on div "Yes" at bounding box center [251, 40] width 26 height 15
click at [238, 44] on input "Yes" at bounding box center [241, 39] width 7 height 7
radio input "true"
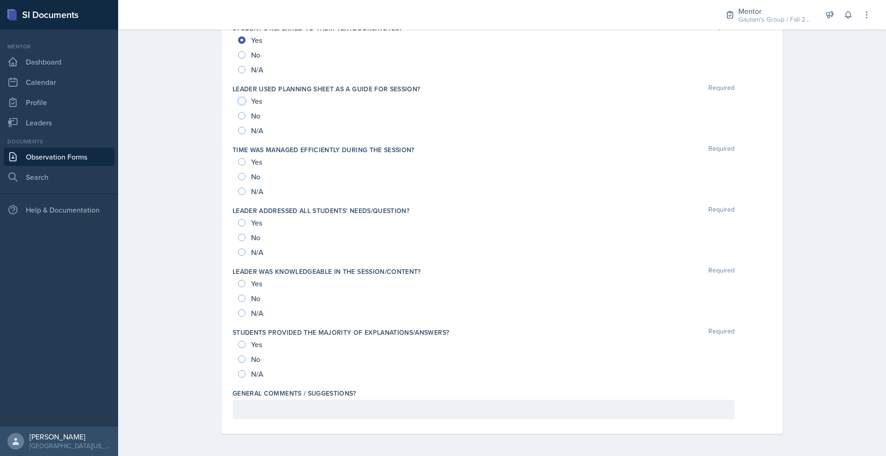
click at [238, 105] on input "Yes" at bounding box center [241, 100] width 7 height 7
radio input "true"
click at [238, 166] on input "Yes" at bounding box center [241, 161] width 7 height 7
radio input "true"
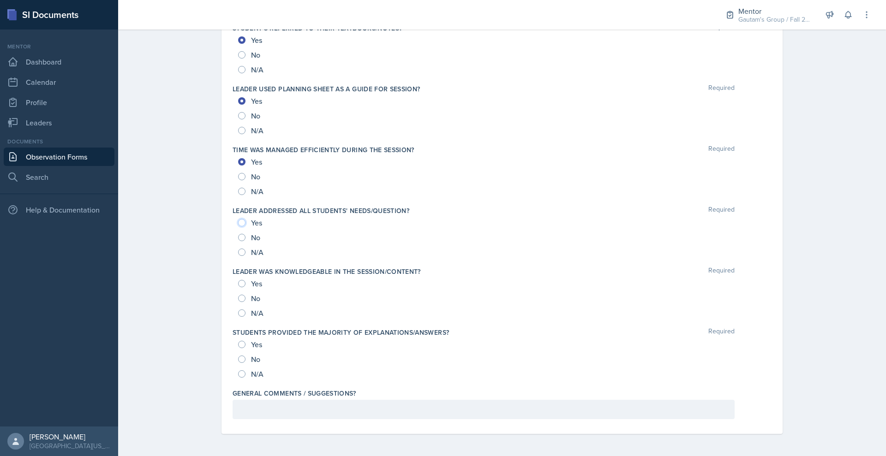
click at [238, 219] on input "Yes" at bounding box center [241, 222] width 7 height 7
radio input "true"
click at [238, 280] on input "Yes" at bounding box center [241, 283] width 7 height 7
radio input "true"
click at [238, 341] on input "Yes" at bounding box center [241, 344] width 7 height 7
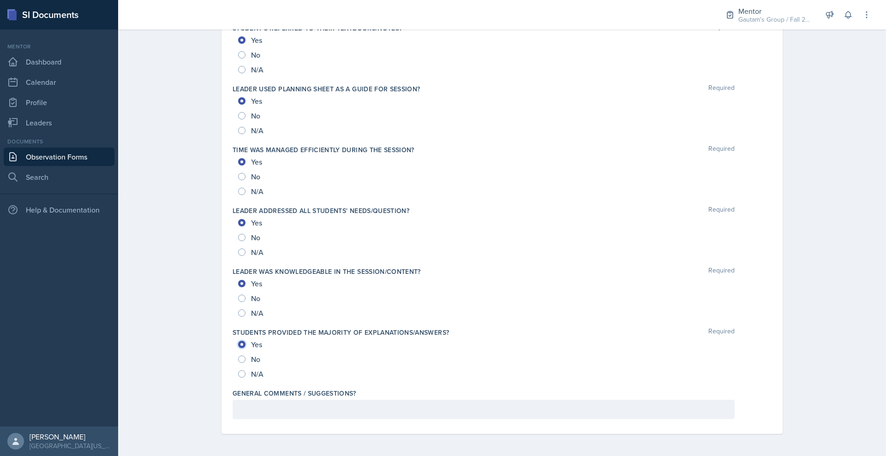
radio input "true"
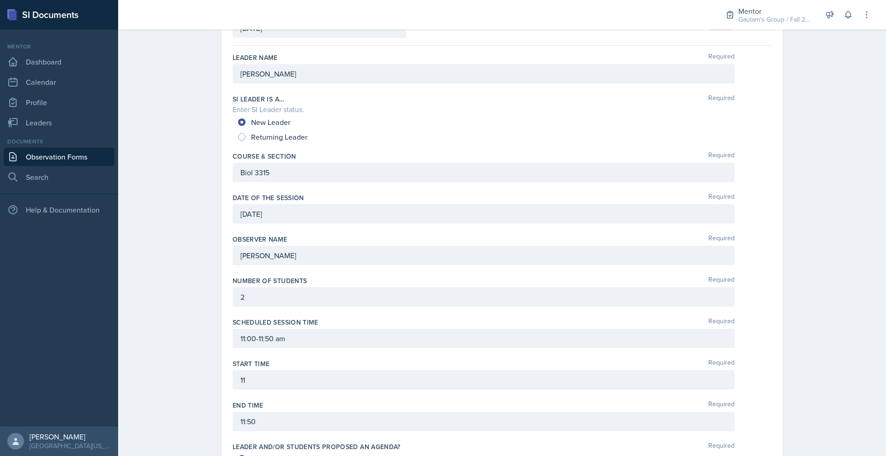
scroll to position [0, 0]
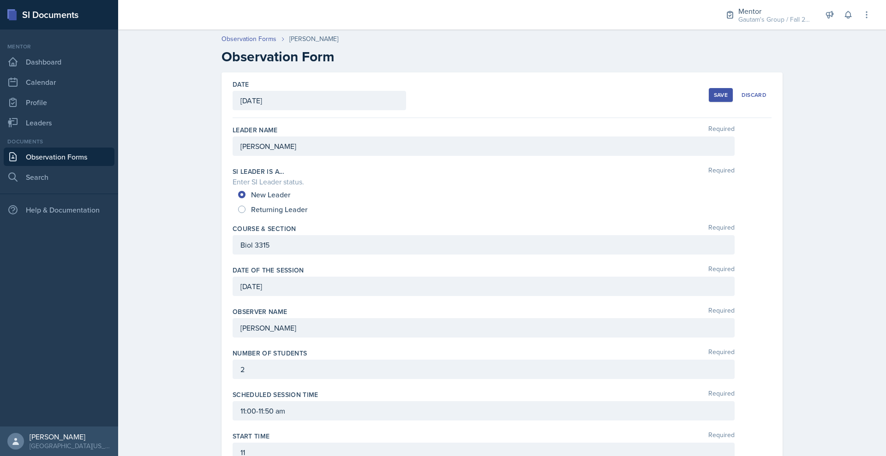
click at [728, 99] on div "Save" at bounding box center [721, 94] width 14 height 7
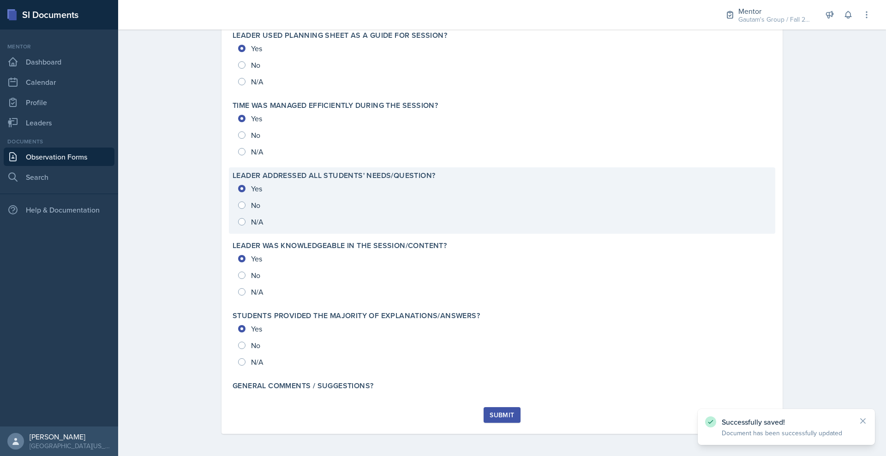
scroll to position [1204, 0]
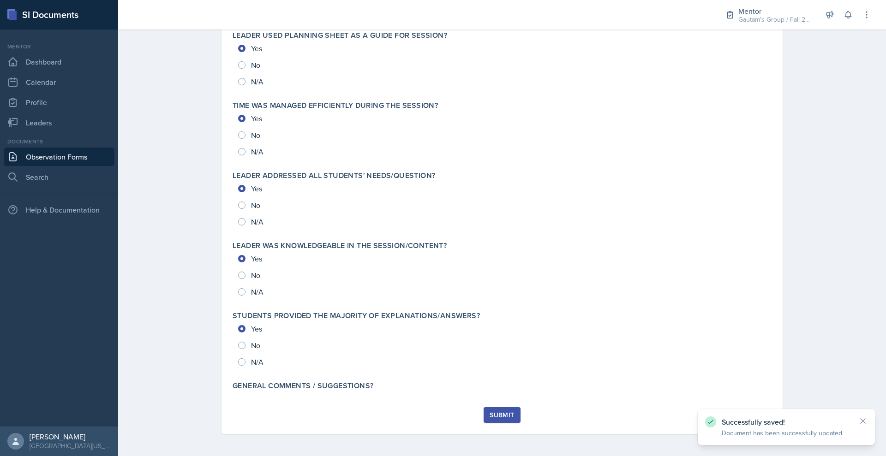
click at [504, 407] on button "Submit" at bounding box center [502, 415] width 36 height 16
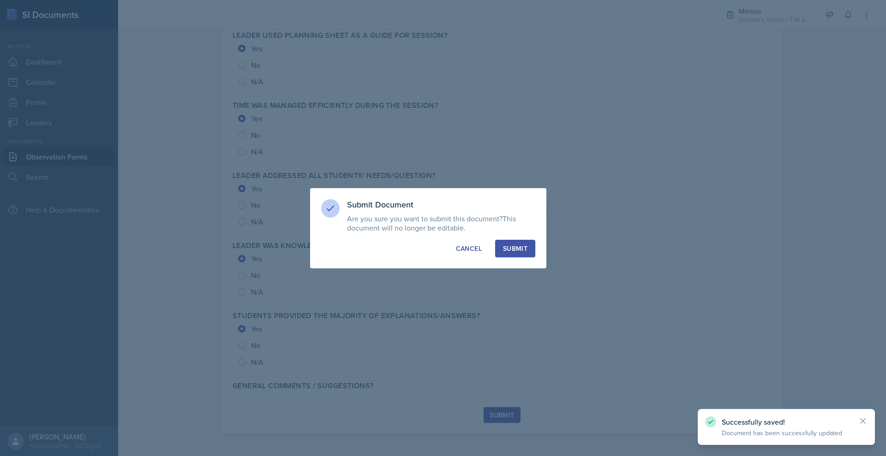
click at [527, 253] on div "Submit" at bounding box center [515, 248] width 24 height 9
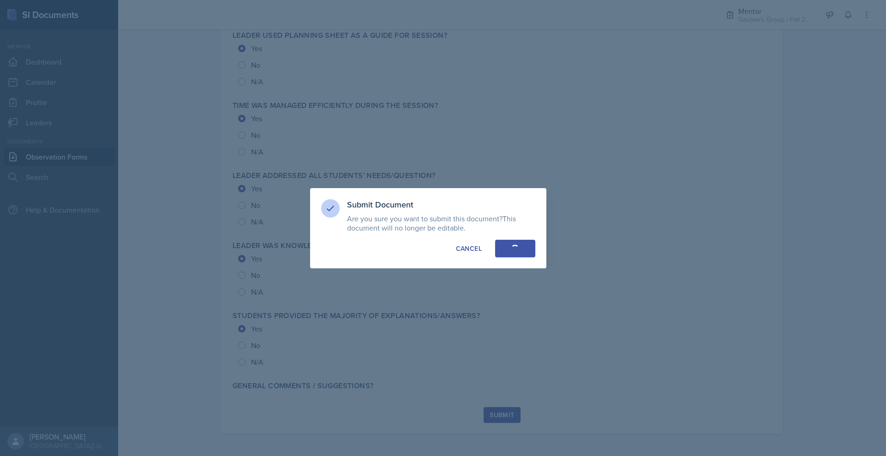
radio input "true"
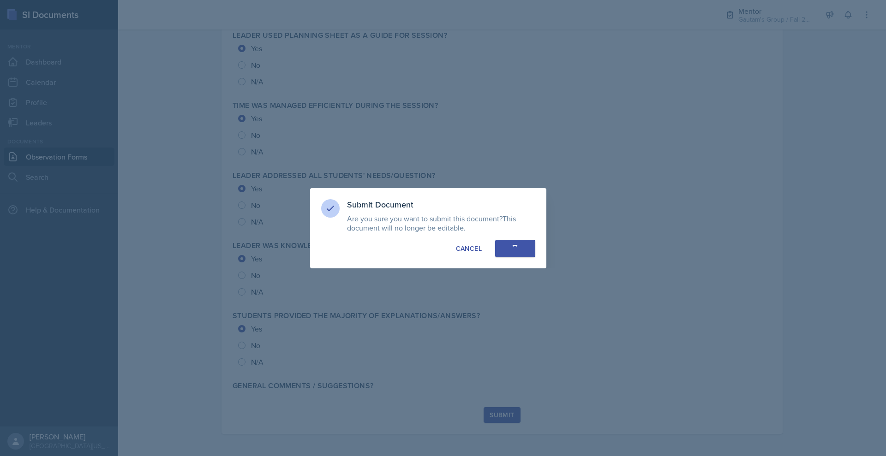
radio input "true"
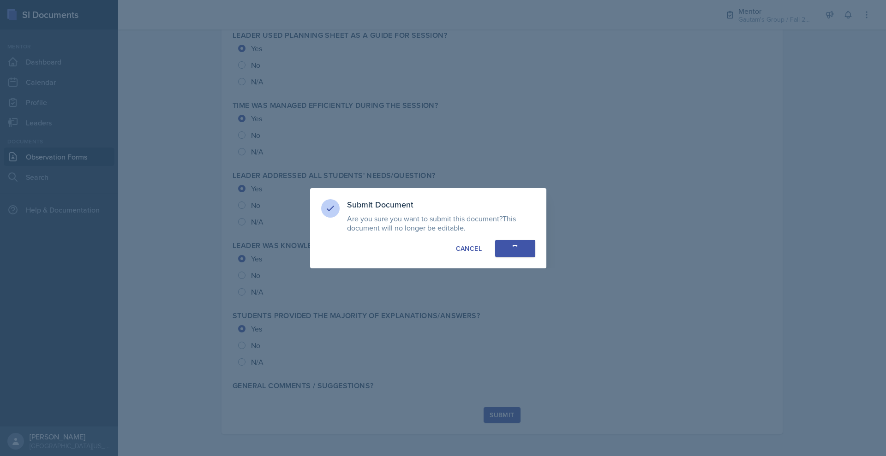
radio input "true"
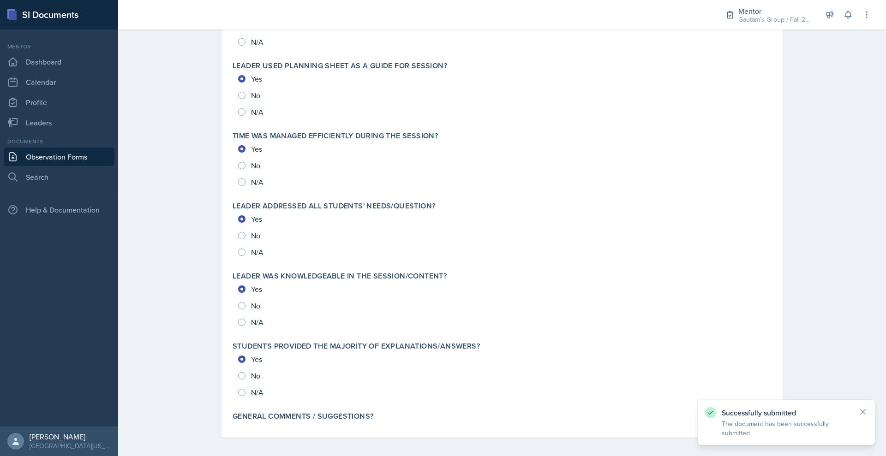
scroll to position [0, 0]
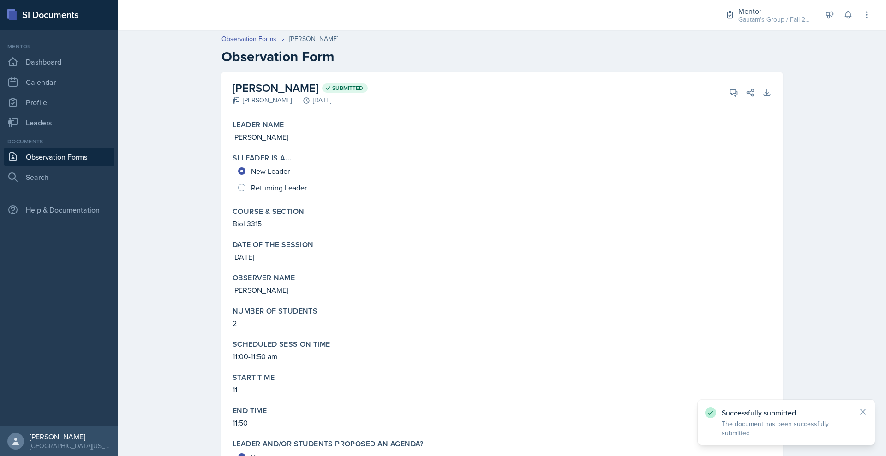
click at [88, 166] on link "Observation Forms" at bounding box center [59, 157] width 111 height 18
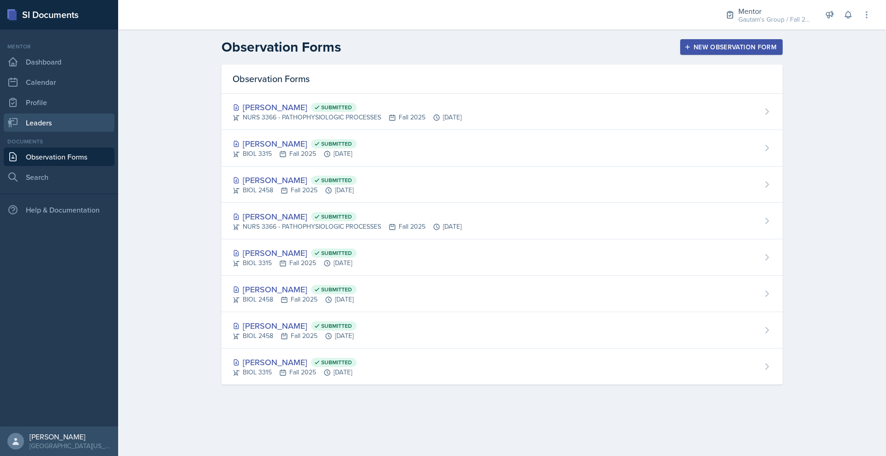
click at [47, 132] on link "Leaders" at bounding box center [59, 123] width 111 height 18
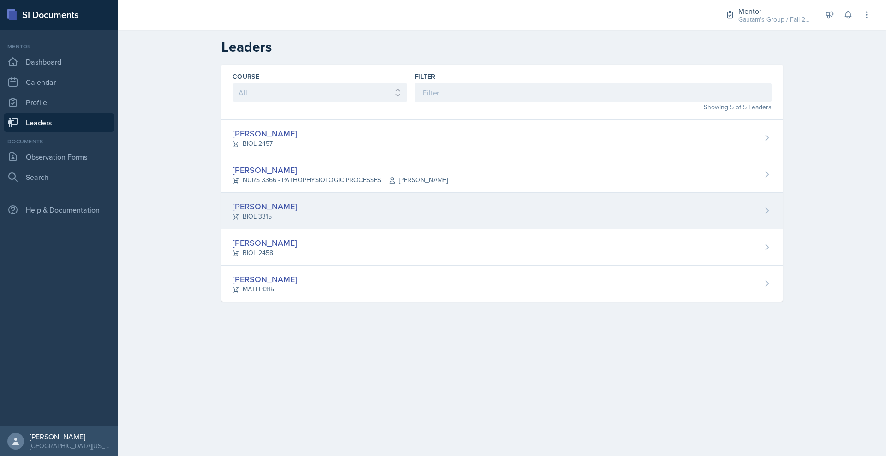
click at [233, 213] on div "[PERSON_NAME]" at bounding box center [265, 206] width 65 height 12
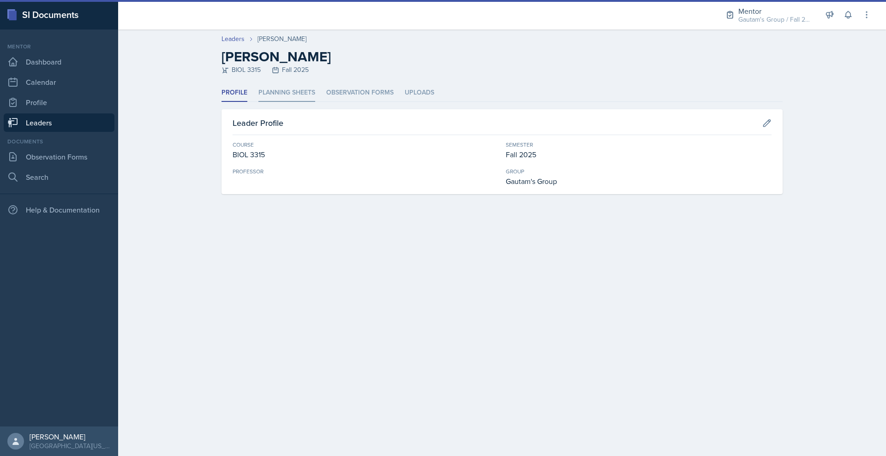
click at [258, 102] on li "Planning Sheets" at bounding box center [286, 93] width 57 height 18
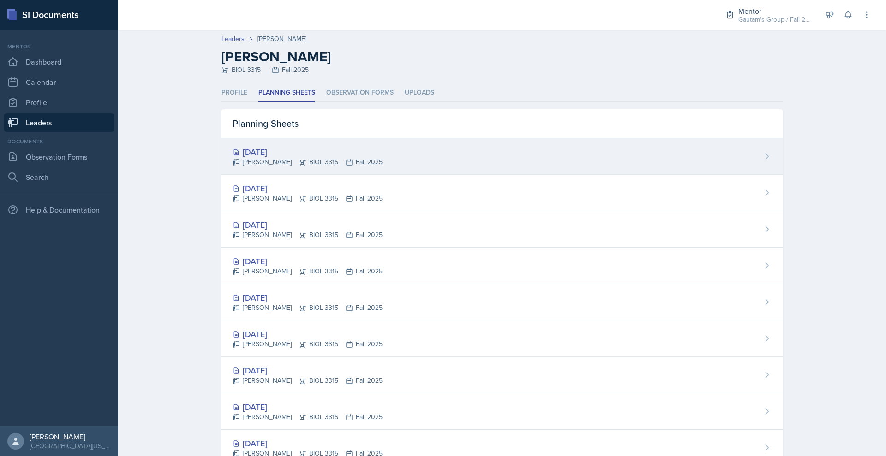
click at [233, 158] on div "[DATE]" at bounding box center [308, 152] width 150 height 12
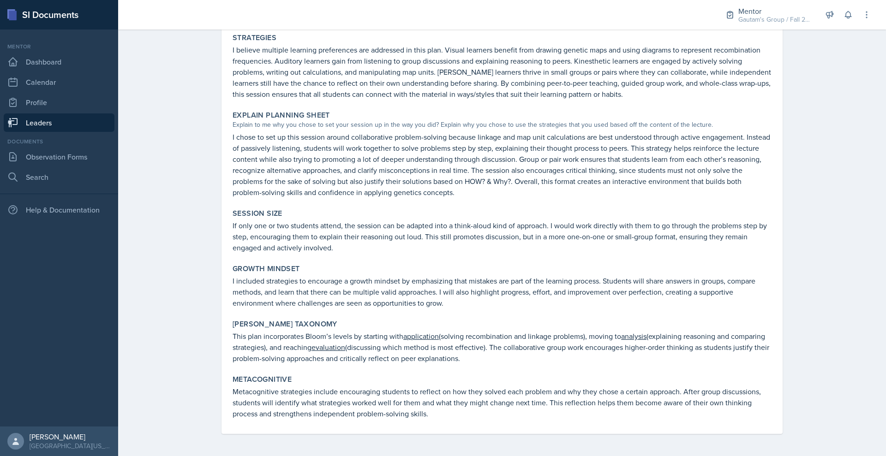
scroll to position [496, 0]
click at [866, 18] on icon at bounding box center [866, 15] width 1 height 6
click at [844, 18] on icon at bounding box center [848, 14] width 9 height 9
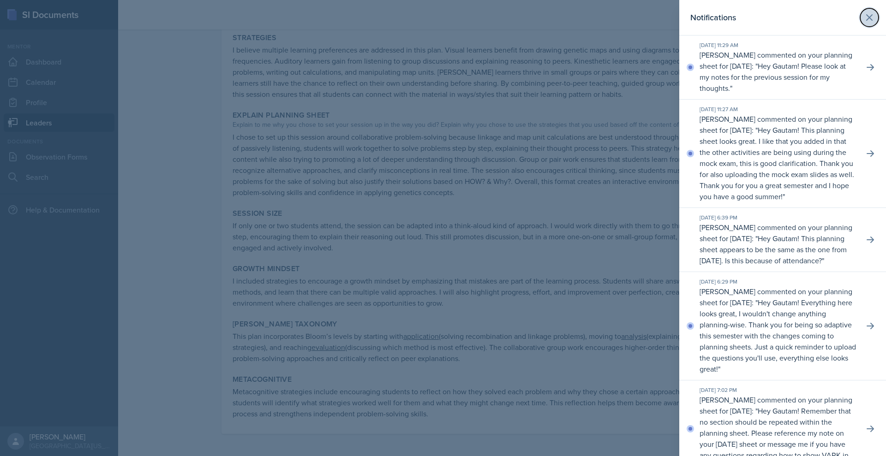
click at [864, 20] on icon at bounding box center [869, 17] width 11 height 11
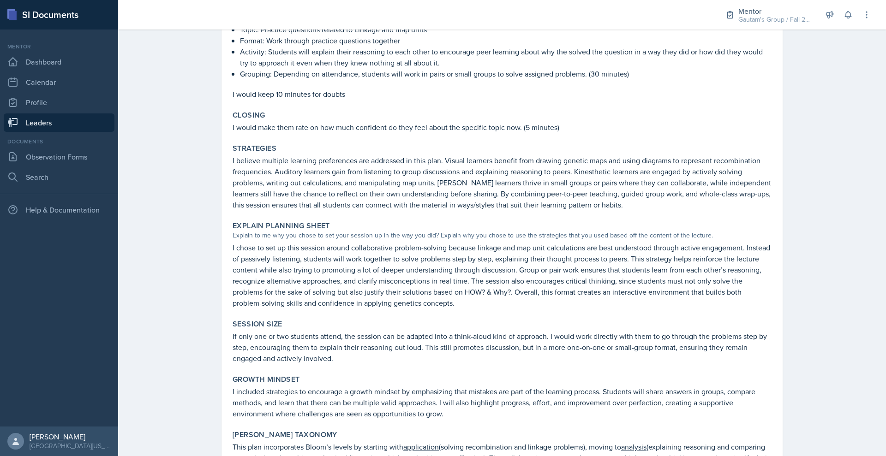
scroll to position [0, 0]
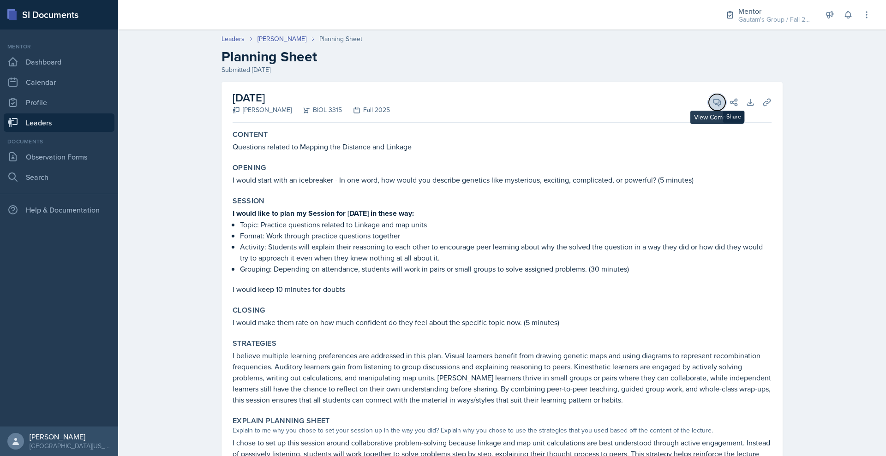
click at [722, 107] on icon at bounding box center [717, 102] width 9 height 9
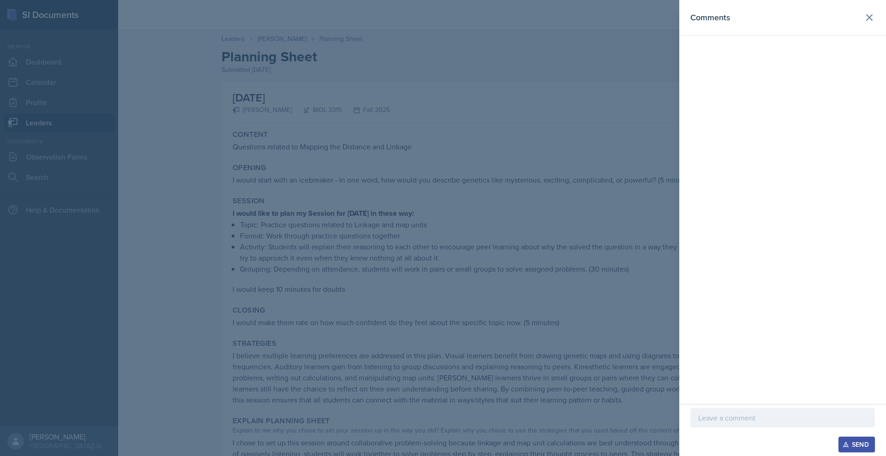
click at [690, 408] on div at bounding box center [782, 417] width 185 height 19
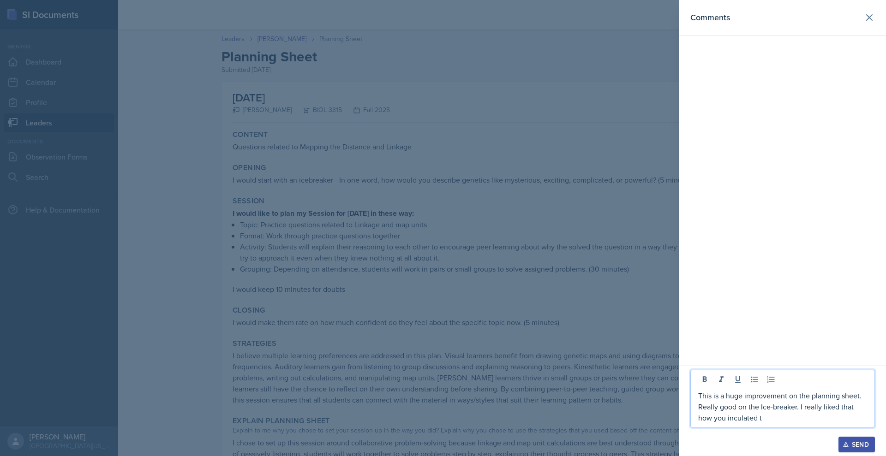
click at [706, 410] on p "This is a huge improvement on the planning sheet. Really good on the Ice-breake…" at bounding box center [782, 406] width 169 height 33
click at [715, 410] on p "This is a huge improvement on the planning sheet. Really good on the Ice-breake…" at bounding box center [782, 406] width 169 height 33
click at [698, 412] on p "This is a huge improvement on the planning sheet. Really good on the Ice-breake…" at bounding box center [782, 406] width 169 height 33
click at [781, 415] on p "This is a huge improvement on the planning sheet. Really good on the Ice-breake…" at bounding box center [782, 406] width 169 height 33
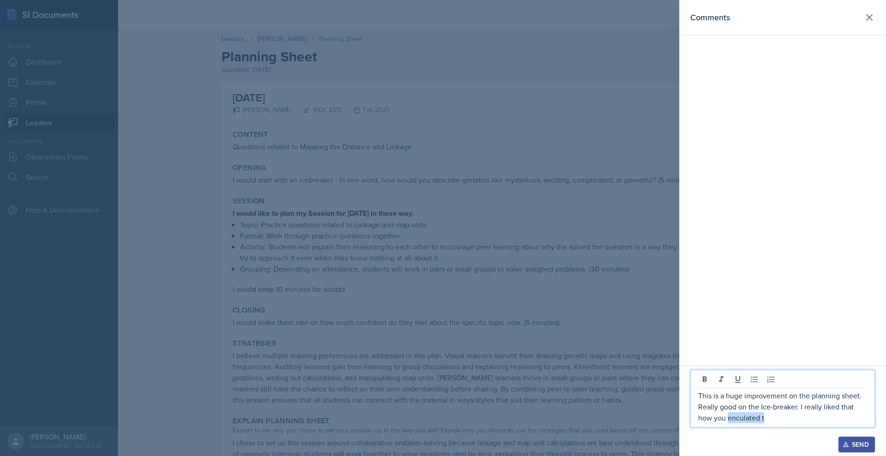
drag, startPoint x: 740, startPoint y: 410, endPoint x: 689, endPoint y: 418, distance: 51.9
click at [690, 418] on div "This is a huge improvement on the planning sheet. Really good on the Ice-breake…" at bounding box center [782, 399] width 185 height 58
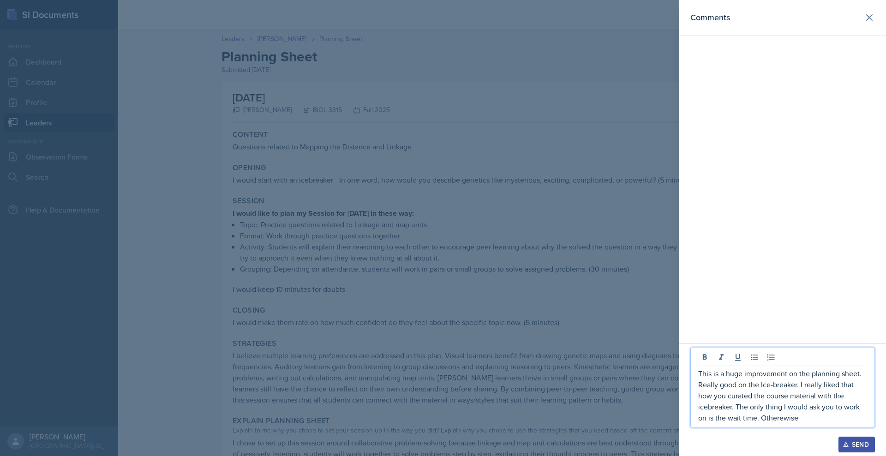
click at [749, 408] on p "This is a huge improvement on the planning sheet. Really good on the Ice-breake…" at bounding box center [782, 395] width 169 height 55
click at [753, 412] on p "This is a huge improvement on the planning sheet. Really good on the Ice-breake…" at bounding box center [782, 395] width 169 height 55
click at [785, 408] on p "This is a huge improvement on the planning sheet. Really good on the Ice-breake…" at bounding box center [782, 395] width 169 height 55
click at [844, 441] on div "Send" at bounding box center [856, 444] width 24 height 7
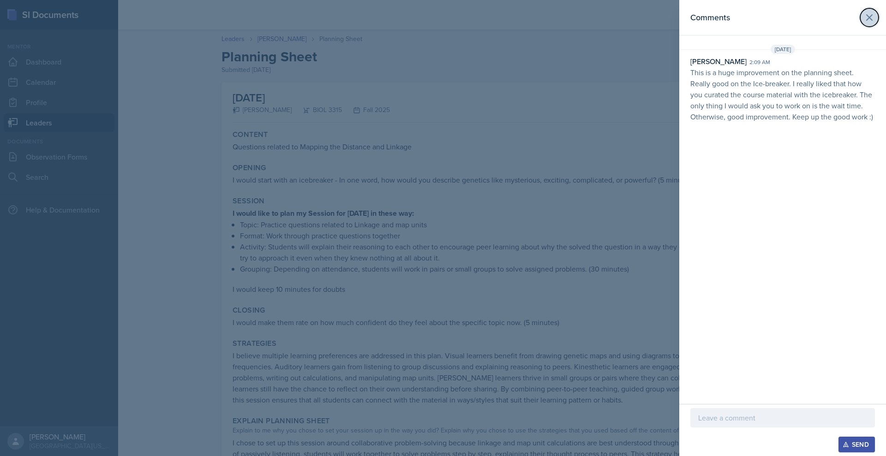
click at [868, 23] on icon at bounding box center [869, 17] width 11 height 11
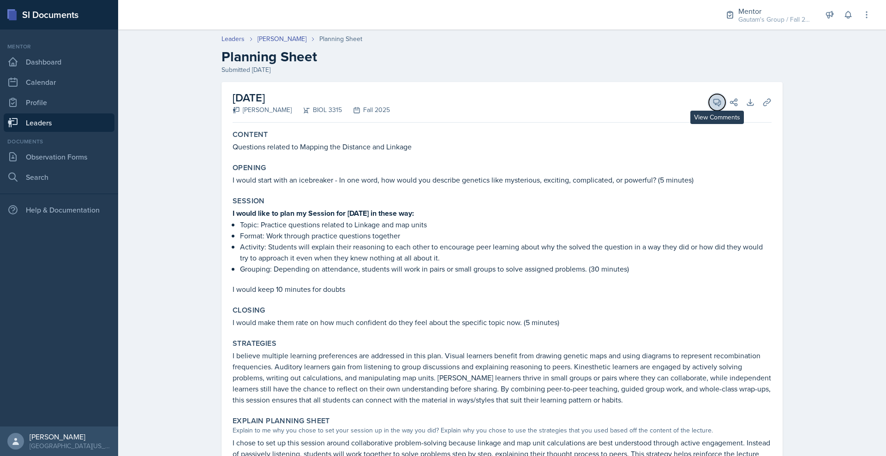
click at [723, 102] on span at bounding box center [720, 99] width 5 height 5
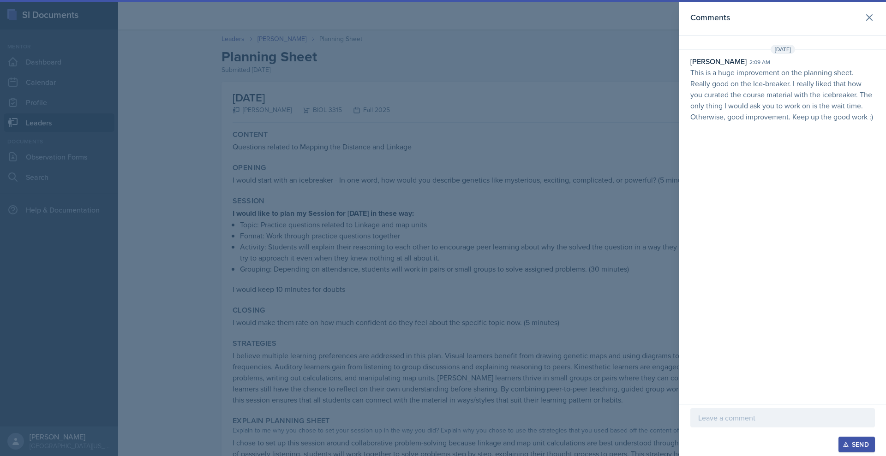
click at [698, 413] on p at bounding box center [782, 418] width 169 height 11
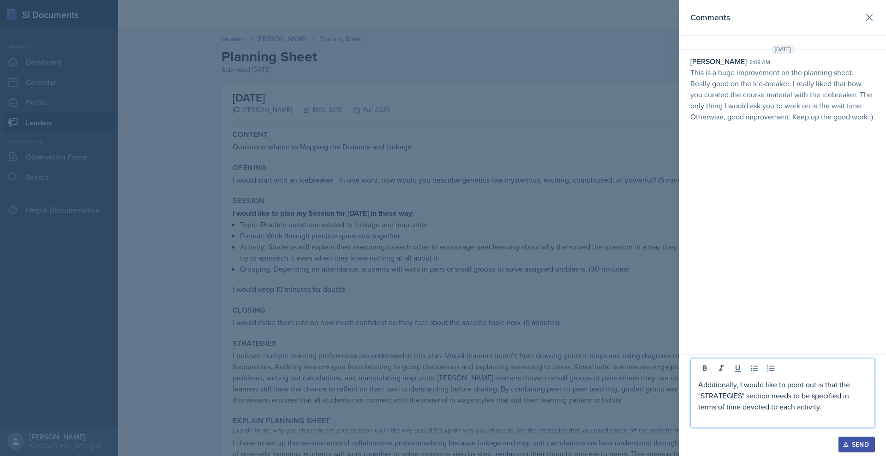
click at [833, 394] on p "Additionally, I would like to point out is that the "STRATEGIES" section needs …" at bounding box center [782, 395] width 169 height 33
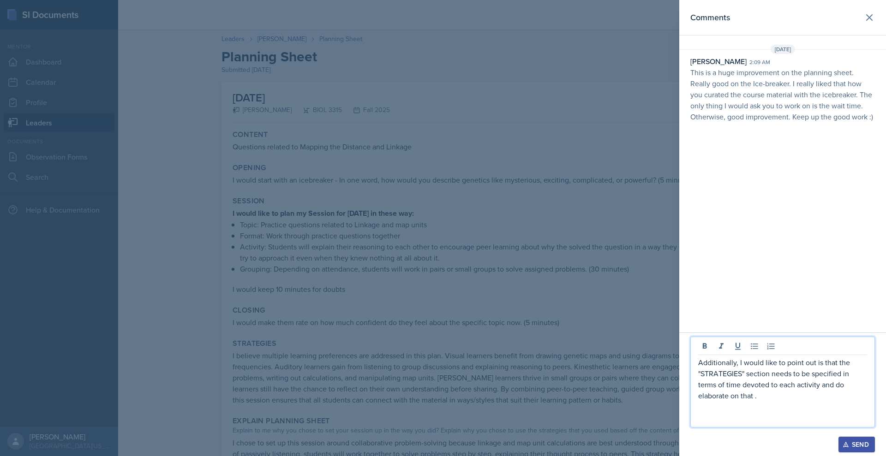
click at [848, 437] on button "Send" at bounding box center [856, 445] width 36 height 16
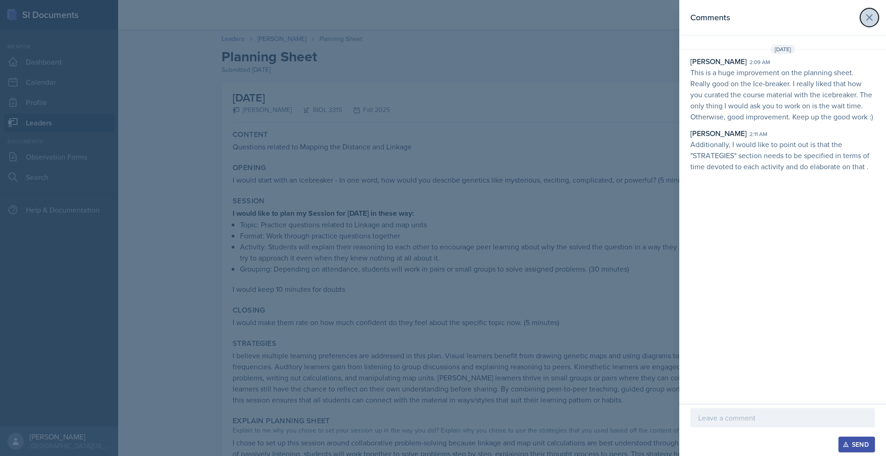
click at [867, 23] on icon at bounding box center [869, 17] width 11 height 11
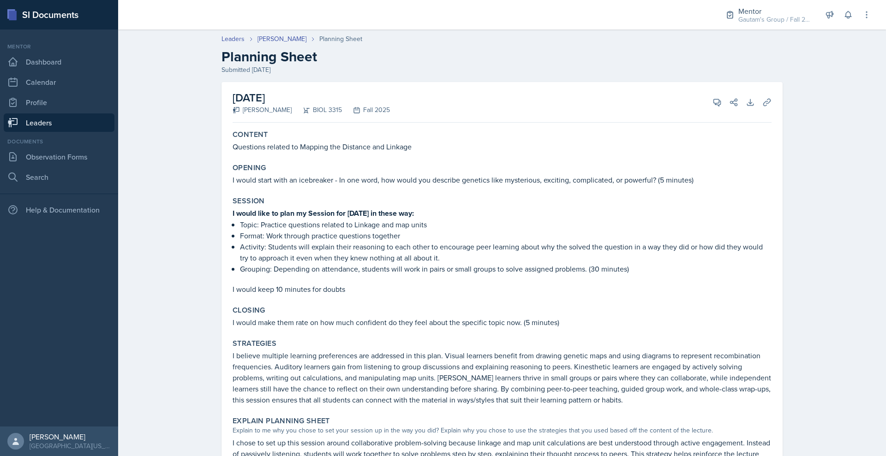
click at [60, 132] on link "Leaders" at bounding box center [59, 123] width 111 height 18
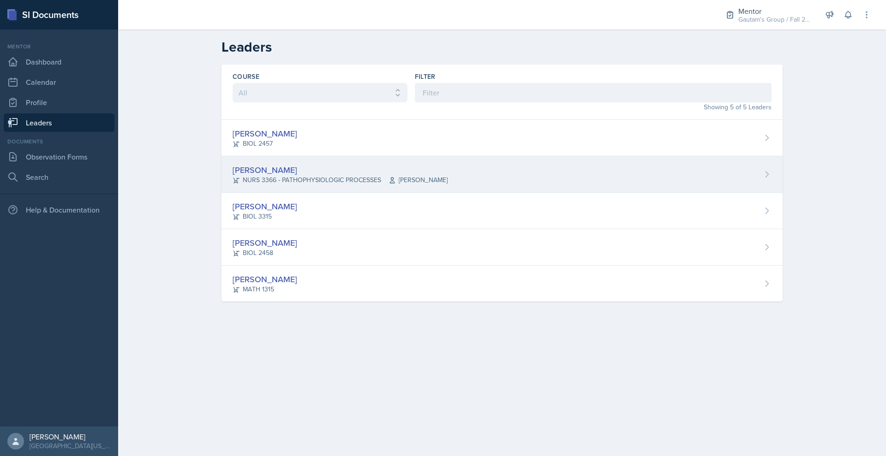
click at [233, 176] on div "[PERSON_NAME]" at bounding box center [340, 170] width 215 height 12
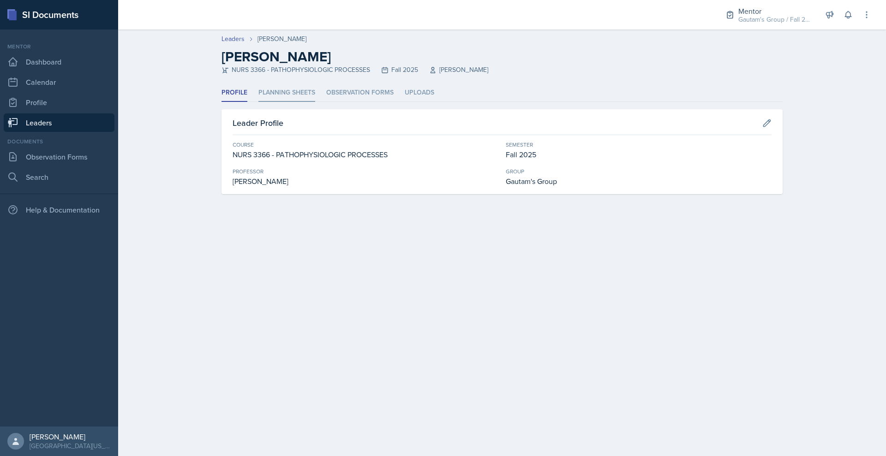
click at [258, 102] on li "Planning Sheets" at bounding box center [286, 93] width 57 height 18
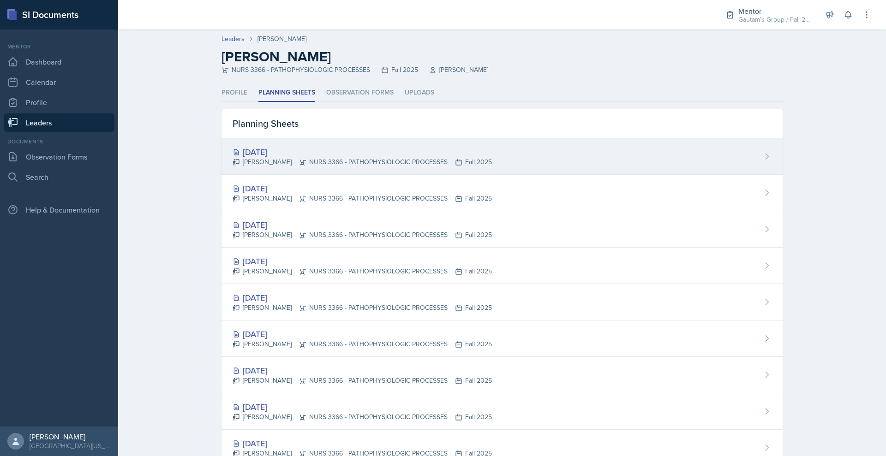
click at [233, 158] on div "[DATE]" at bounding box center [362, 152] width 259 height 12
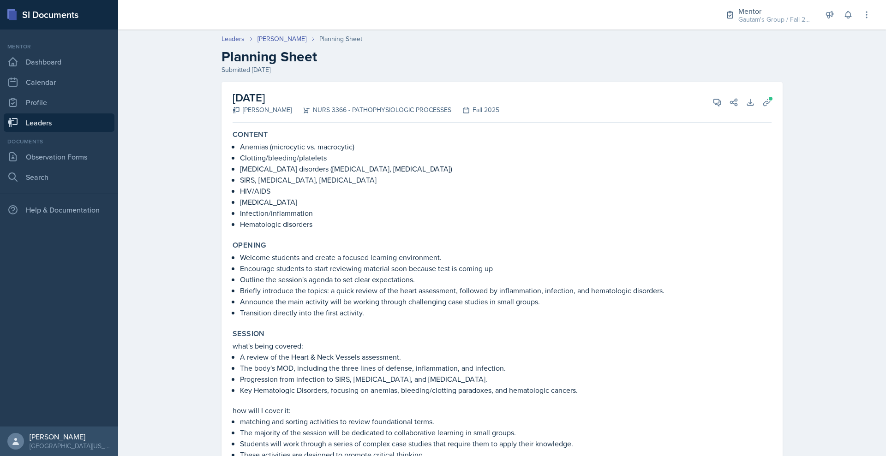
click at [72, 132] on link "Leaders" at bounding box center [59, 123] width 111 height 18
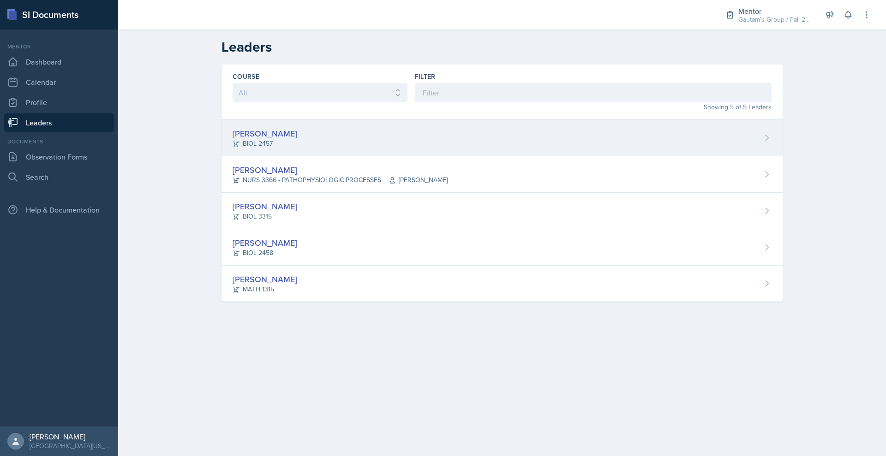
click at [233, 140] on div "[PERSON_NAME]" at bounding box center [265, 133] width 65 height 12
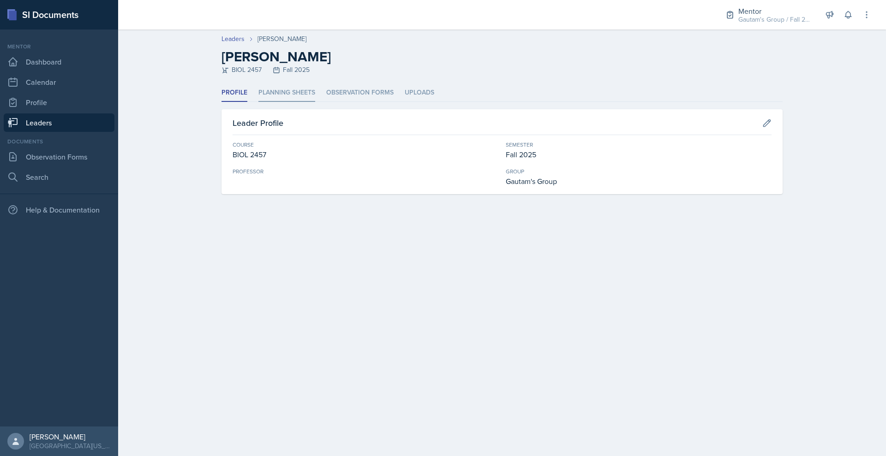
click at [258, 102] on li "Planning Sheets" at bounding box center [286, 93] width 57 height 18
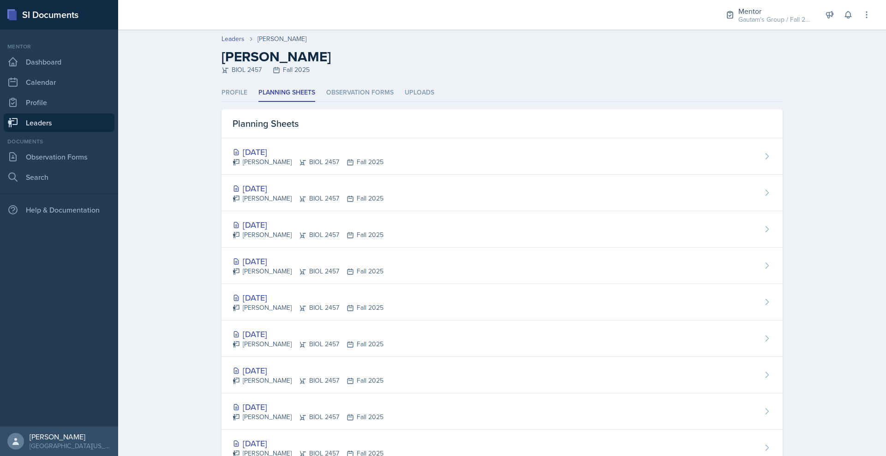
click at [102, 132] on link "Leaders" at bounding box center [59, 123] width 111 height 18
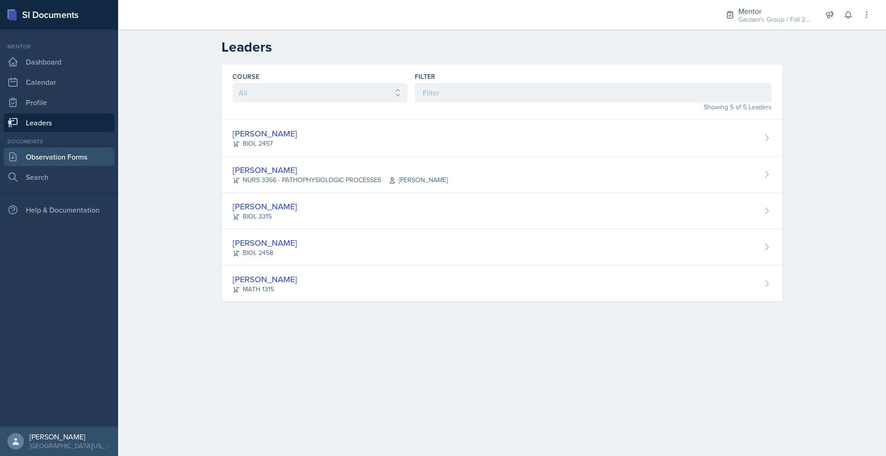
click at [82, 166] on link "Observation Forms" at bounding box center [59, 157] width 111 height 18
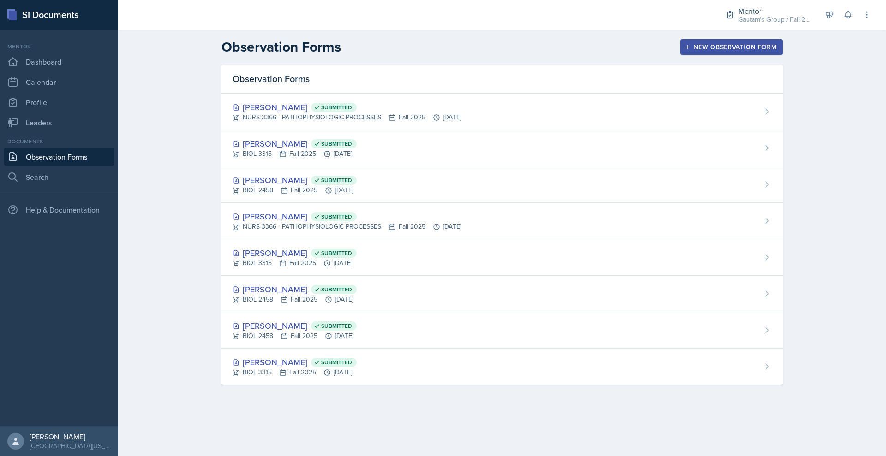
click at [108, 166] on link "Observation Forms" at bounding box center [59, 157] width 111 height 18
click at [50, 132] on link "Leaders" at bounding box center [59, 123] width 111 height 18
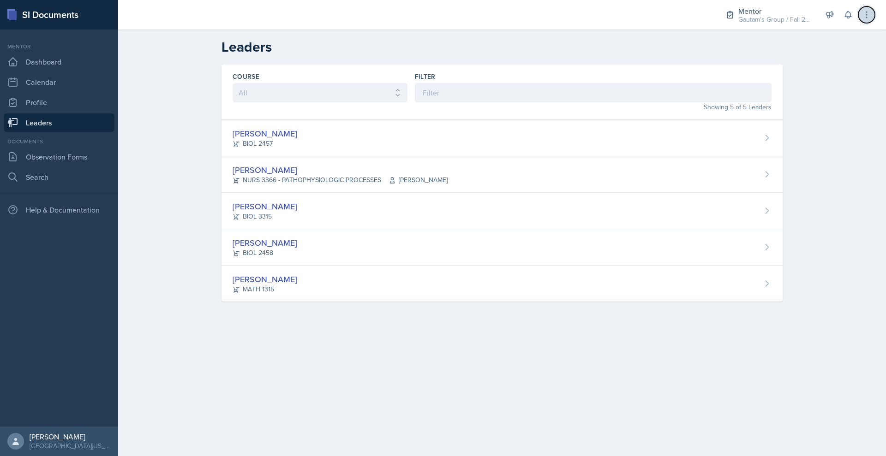
click at [862, 13] on icon at bounding box center [866, 14] width 9 height 9
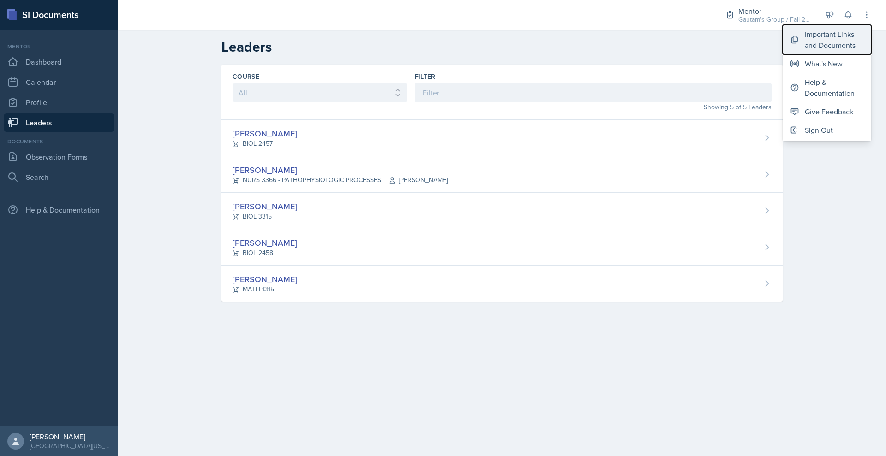
click at [834, 51] on div "Important Links and Documents" at bounding box center [834, 40] width 59 height 22
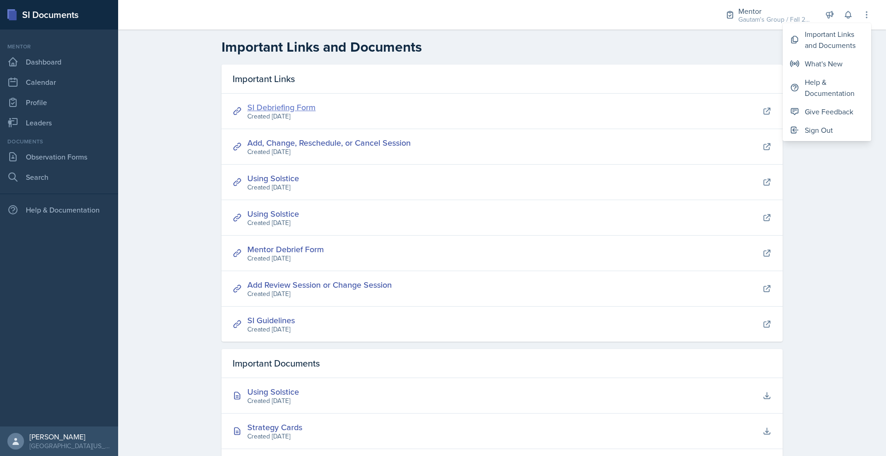
click at [247, 113] on link "SI Debriefing Form" at bounding box center [281, 108] width 68 height 12
click at [52, 132] on link "Leaders" at bounding box center [59, 123] width 111 height 18
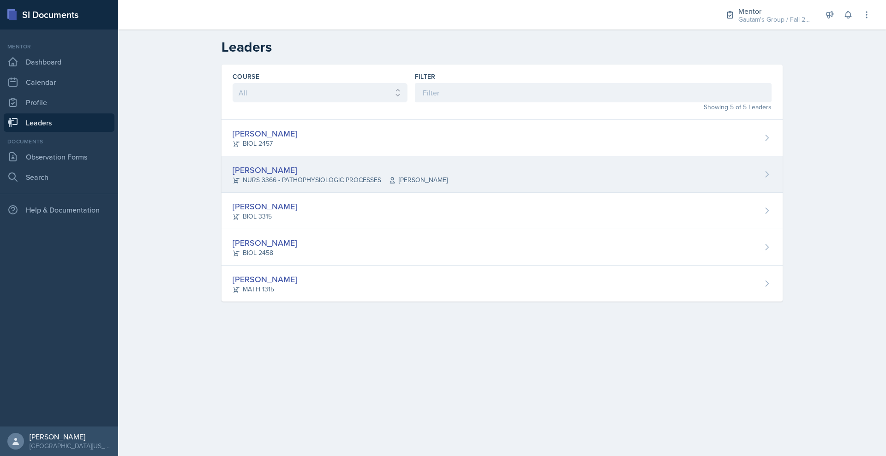
click at [233, 176] on div "[PERSON_NAME]" at bounding box center [340, 170] width 215 height 12
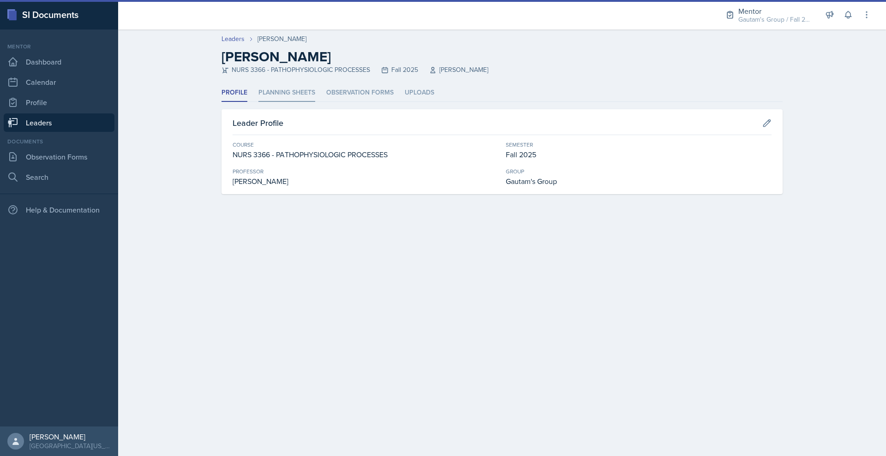
click at [258, 102] on li "Planning Sheets" at bounding box center [286, 93] width 57 height 18
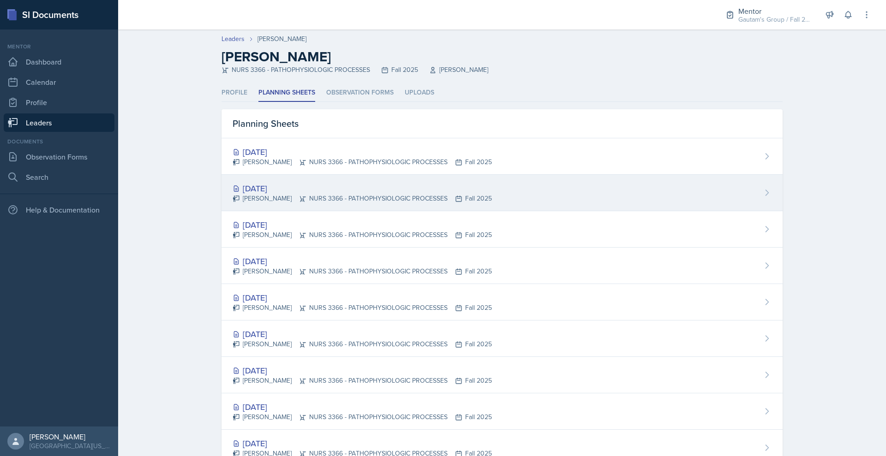
click at [239, 195] on div "[DATE]" at bounding box center [362, 188] width 259 height 12
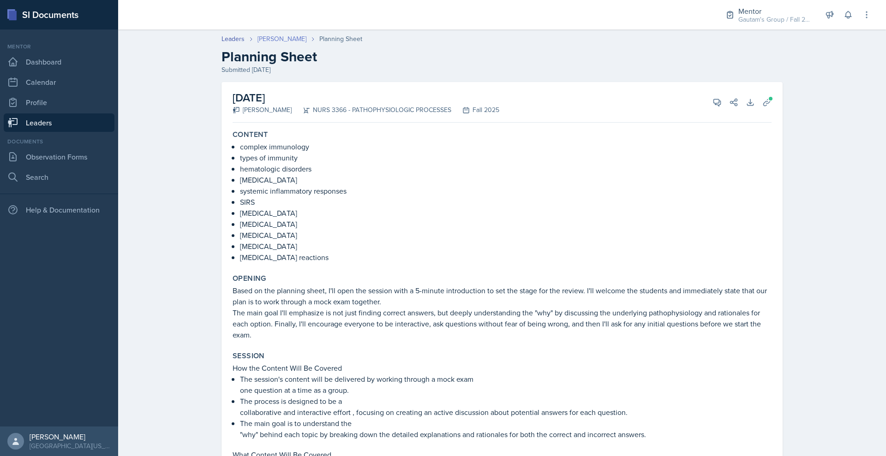
click at [257, 44] on link "[PERSON_NAME]" at bounding box center [281, 39] width 49 height 10
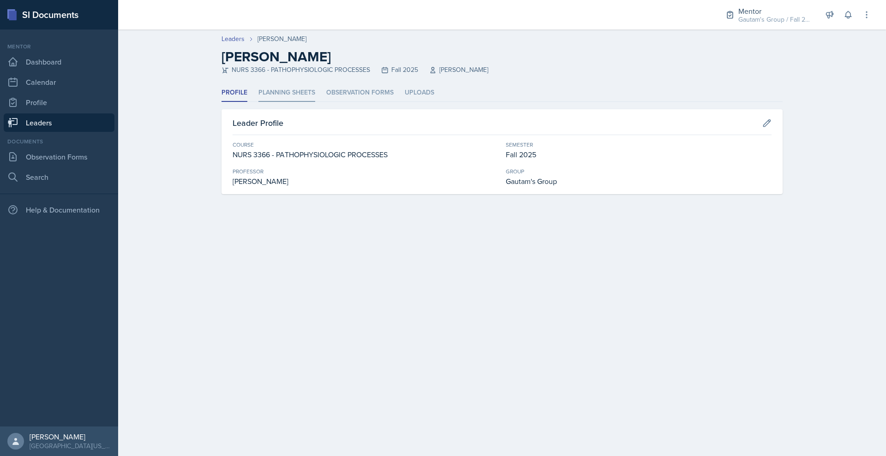
click at [258, 102] on li "Planning Sheets" at bounding box center [286, 93] width 57 height 18
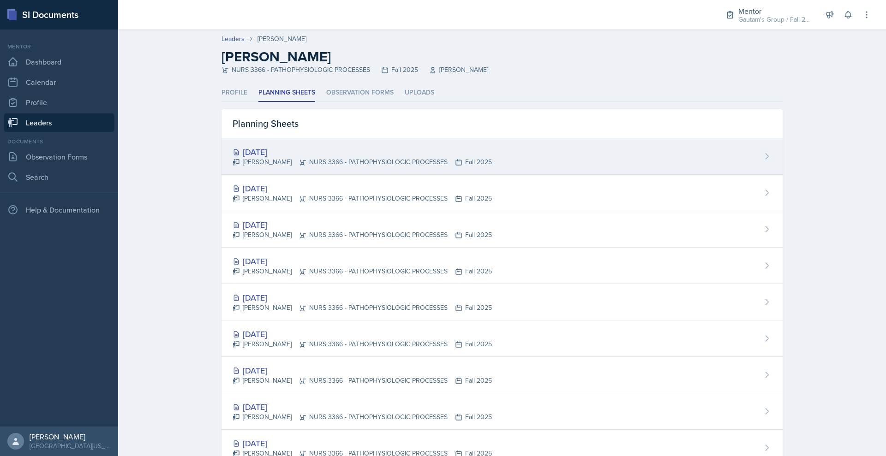
click at [233, 158] on div "[DATE]" at bounding box center [362, 152] width 259 height 12
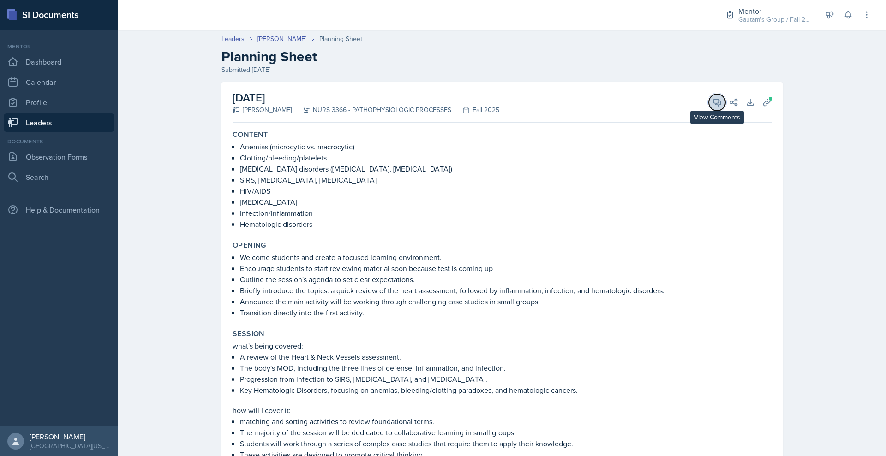
click at [722, 107] on icon at bounding box center [717, 102] width 9 height 9
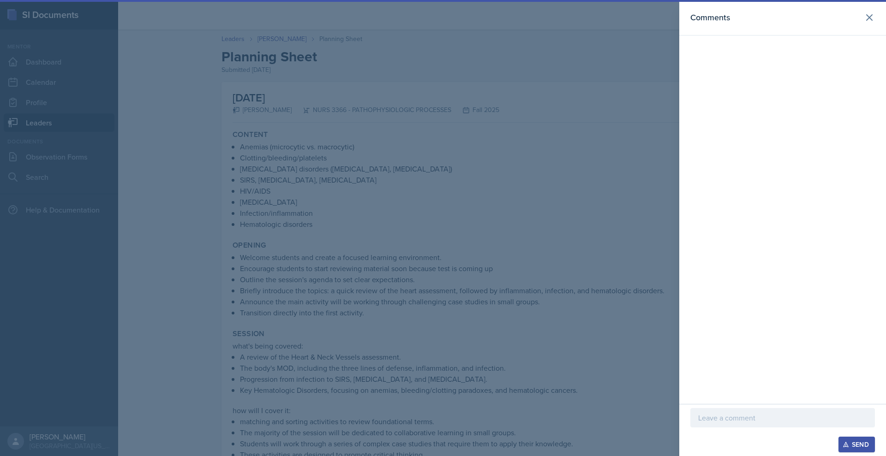
click at [698, 413] on p at bounding box center [782, 418] width 169 height 11
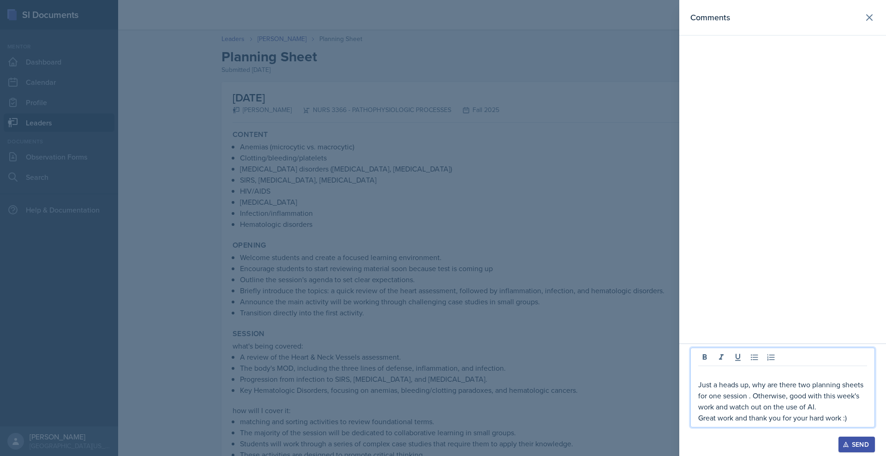
click at [859, 441] on div "Send" at bounding box center [856, 444] width 24 height 7
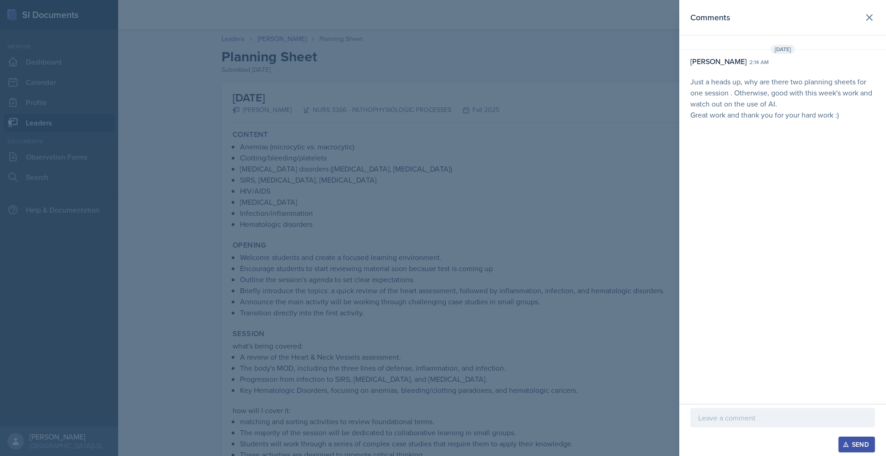
click at [855, 24] on div "Comments" at bounding box center [782, 17] width 185 height 13
click at [867, 19] on icon at bounding box center [870, 18] width 6 height 6
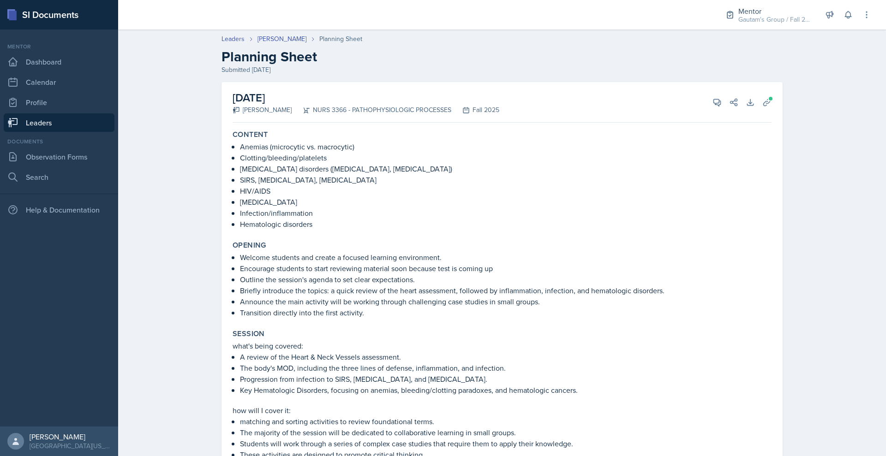
click at [48, 132] on link "Leaders" at bounding box center [59, 123] width 111 height 18
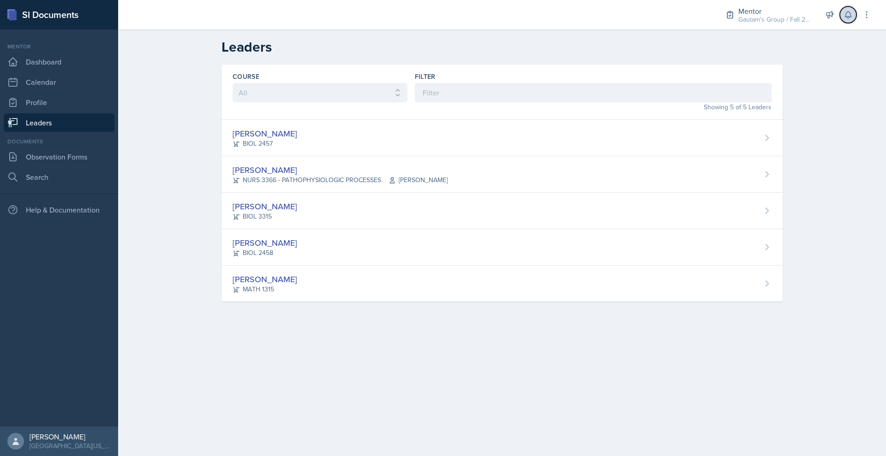
click at [844, 19] on icon at bounding box center [848, 14] width 9 height 9
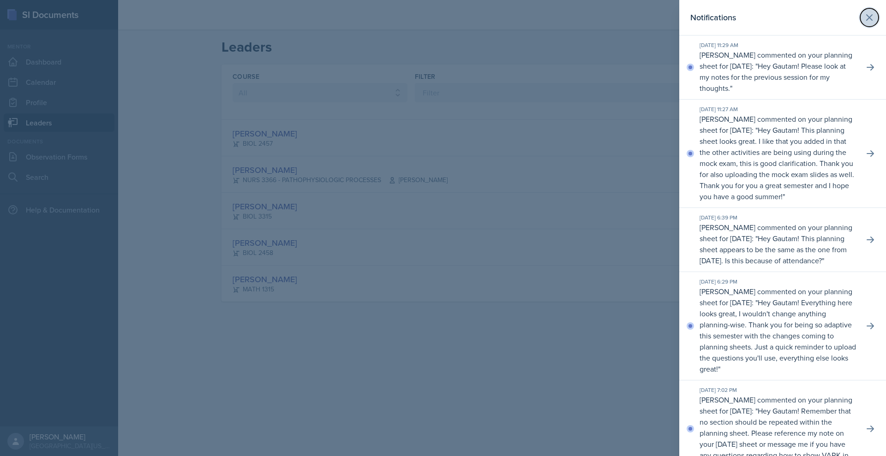
click at [864, 23] on icon at bounding box center [869, 17] width 11 height 11
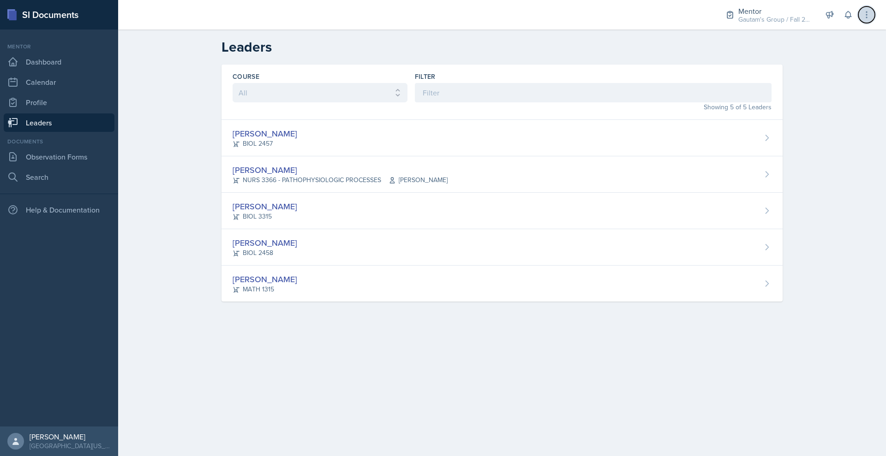
click at [858, 22] on button at bounding box center [866, 14] width 17 height 17
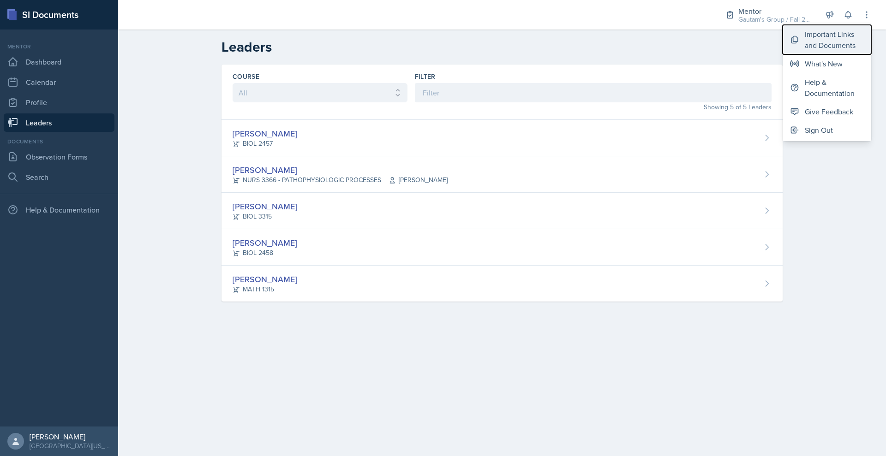
click at [805, 51] on div "Important Links and Documents" at bounding box center [834, 40] width 59 height 22
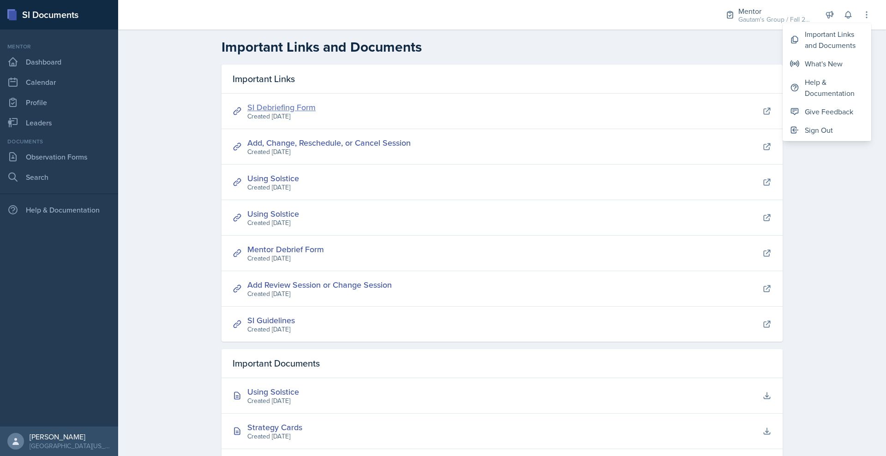
click at [247, 113] on link "SI Debriefing Form" at bounding box center [281, 108] width 68 height 12
click at [72, 166] on link "Observation Forms" at bounding box center [59, 157] width 111 height 18
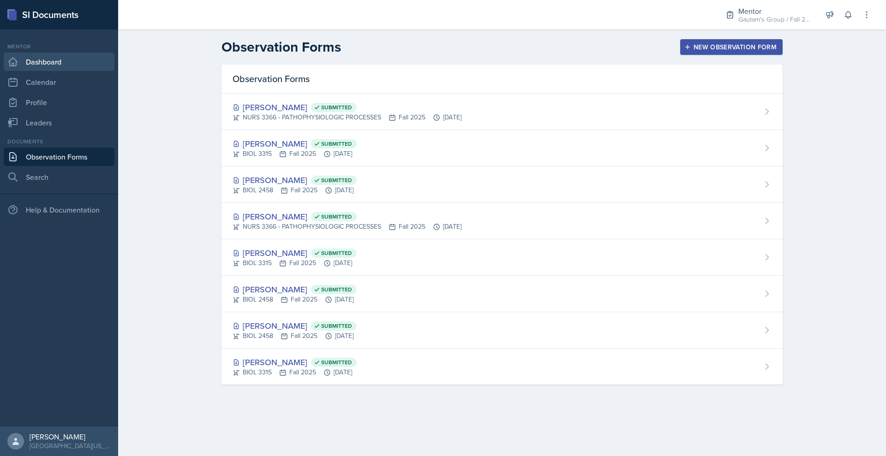
click at [42, 71] on link "Dashboard" at bounding box center [59, 62] width 111 height 18
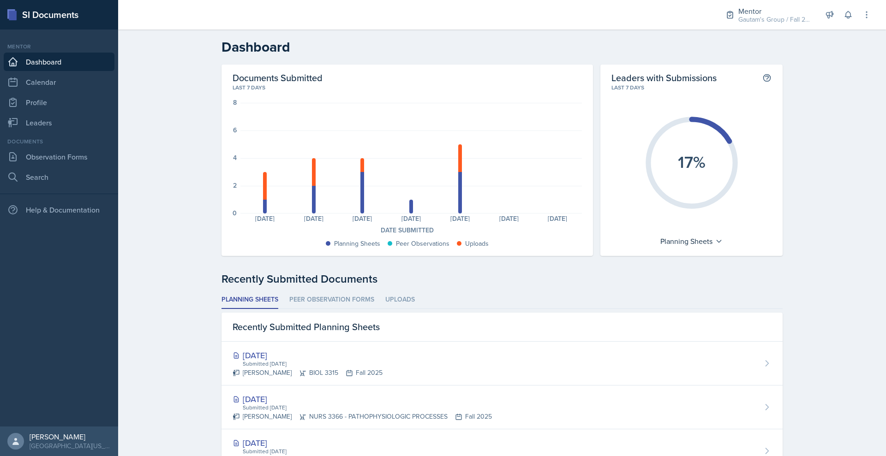
click at [91, 71] on link "Dashboard" at bounding box center [59, 62] width 111 height 18
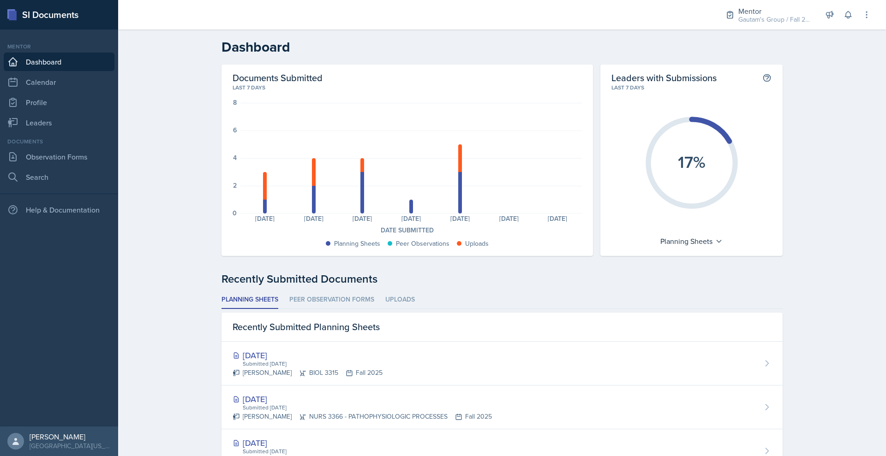
click at [91, 71] on link "Dashboard" at bounding box center [59, 62] width 111 height 18
click at [65, 91] on link "Calendar" at bounding box center [59, 82] width 111 height 18
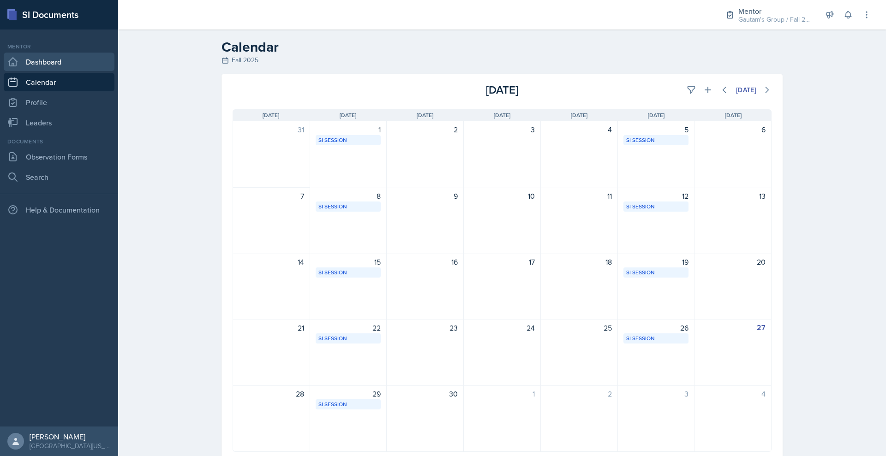
click at [66, 71] on link "Dashboard" at bounding box center [59, 62] width 111 height 18
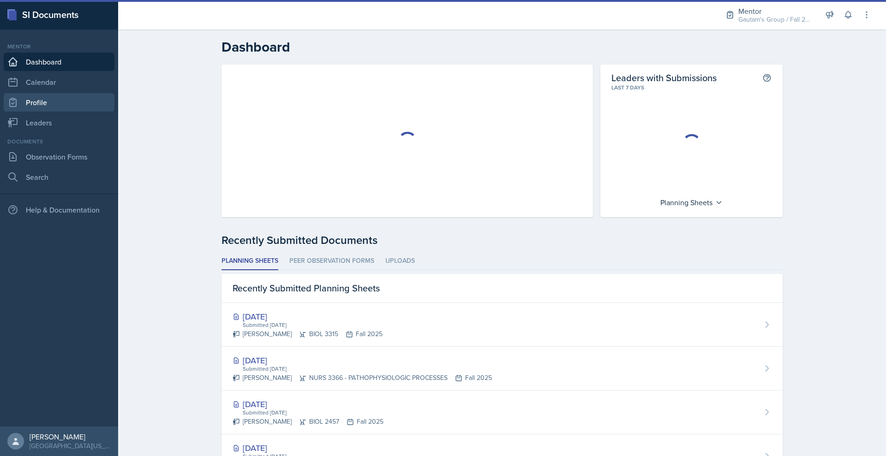
click at [55, 112] on link "Profile" at bounding box center [59, 102] width 111 height 18
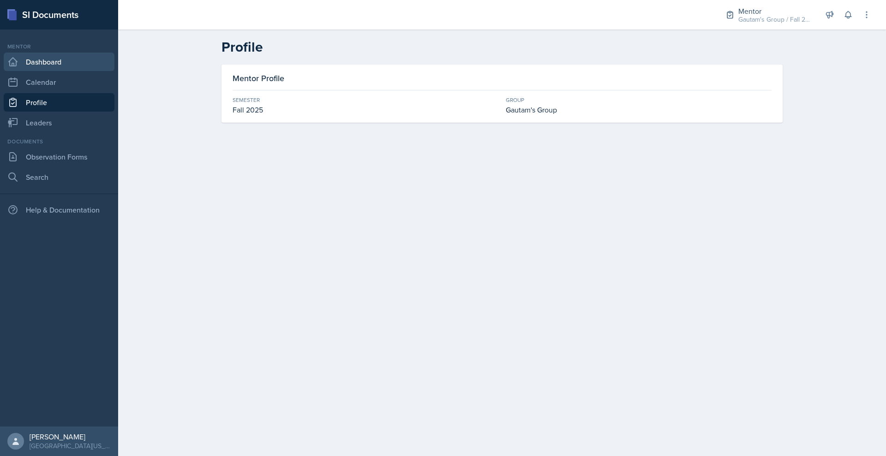
click at [64, 71] on link "Dashboard" at bounding box center [59, 62] width 111 height 18
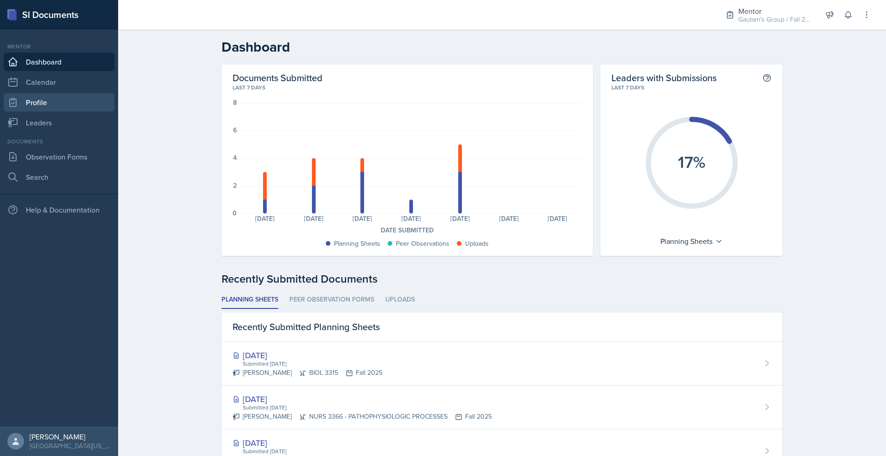
click at [58, 112] on link "Profile" at bounding box center [59, 102] width 111 height 18
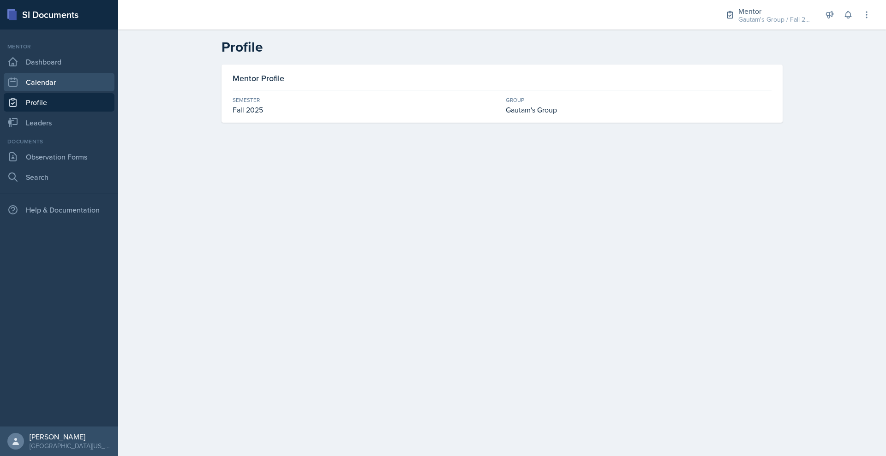
click at [69, 91] on link "Calendar" at bounding box center [59, 82] width 111 height 18
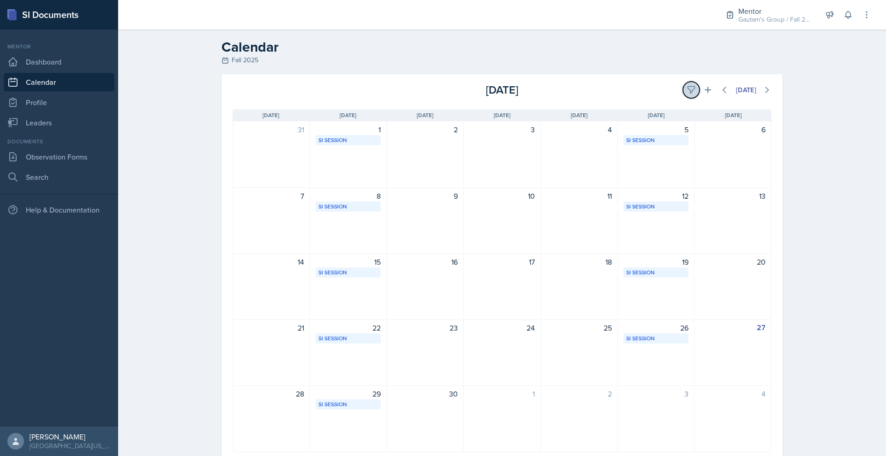
click at [696, 95] on icon at bounding box center [691, 89] width 9 height 9
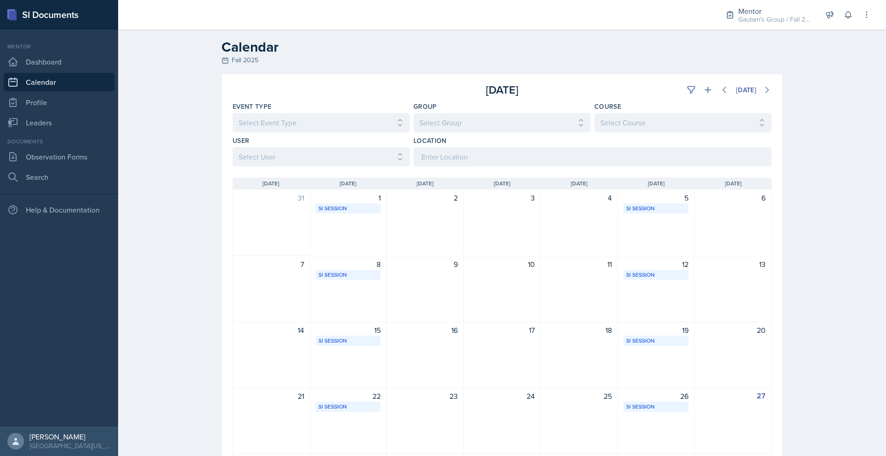
click at [414, 190] on div "[DATE] Sun [DATE] Mon [DATE] Tue [DATE] Wed [DATE] Thu [DATE] Fri [DATE] Sat" at bounding box center [502, 184] width 539 height 12
click at [320, 213] on div "SI Session" at bounding box center [348, 208] width 60 height 8
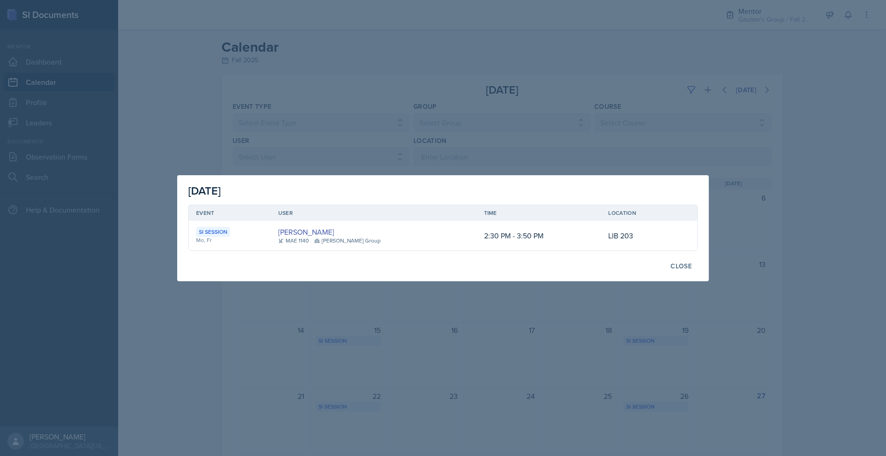
click at [196, 236] on div "SI Session" at bounding box center [213, 232] width 34 height 10
click at [333, 240] on div "[PERSON_NAME] Group" at bounding box center [347, 241] width 66 height 8
click at [287, 237] on link "[PERSON_NAME]" at bounding box center [306, 232] width 56 height 11
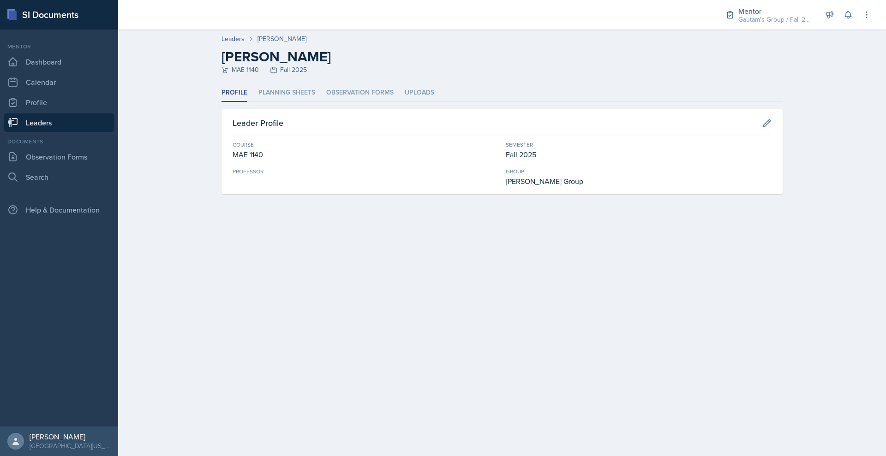
drag, startPoint x: 264, startPoint y: 113, endPoint x: 287, endPoint y: 112, distance: 23.6
click at [263, 102] on li "Planning Sheets" at bounding box center [286, 93] width 57 height 18
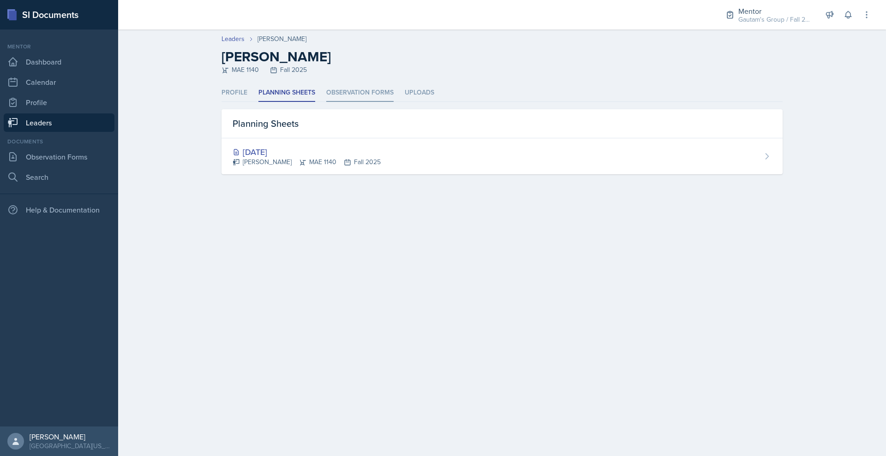
click at [361, 102] on li "Observation Forms" at bounding box center [359, 93] width 67 height 18
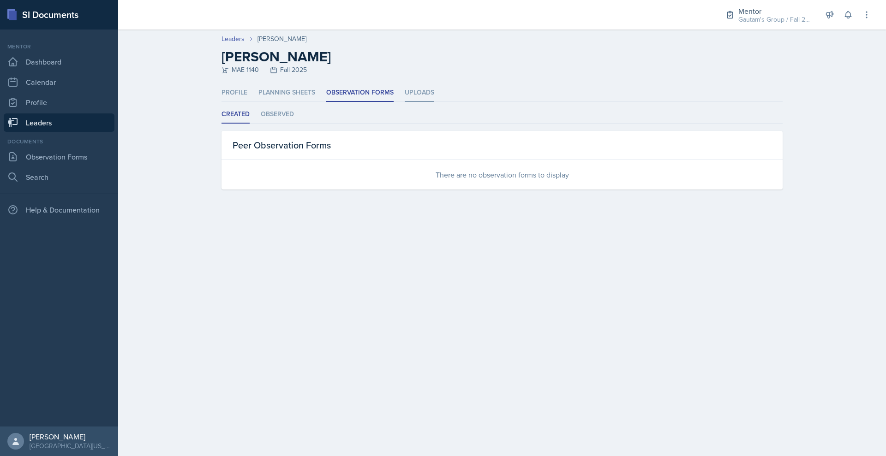
click at [416, 102] on li "Uploads" at bounding box center [420, 93] width 30 height 18
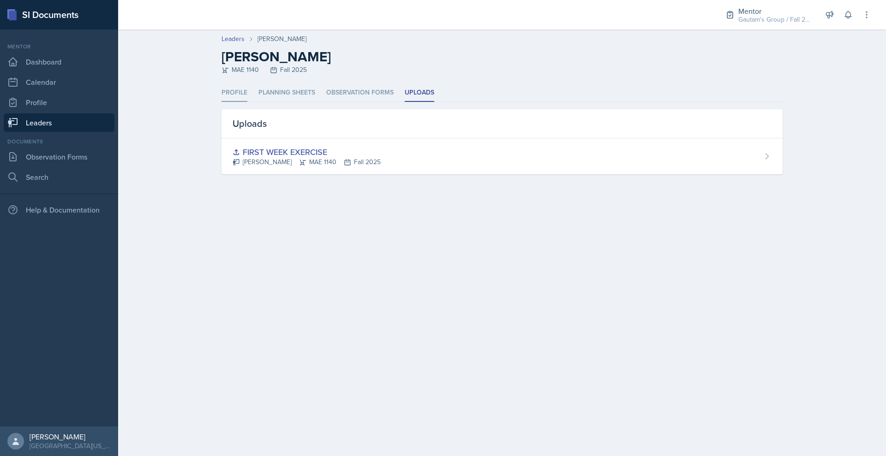
click at [222, 102] on li "Profile" at bounding box center [235, 93] width 26 height 18
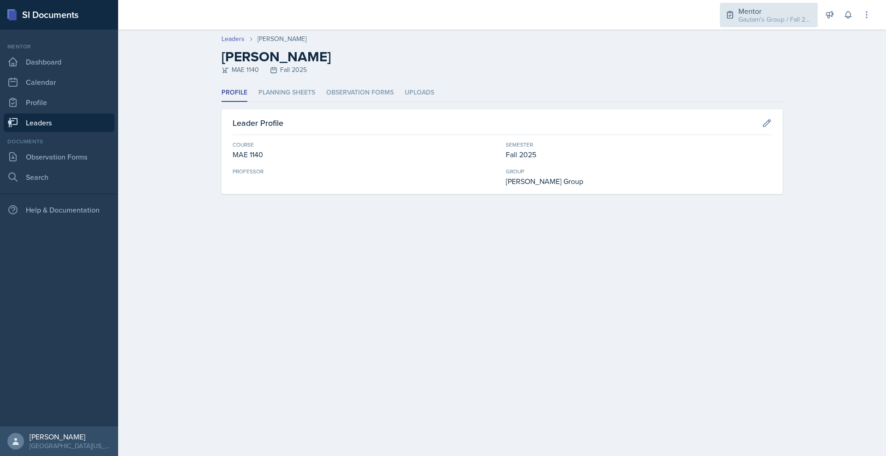
click at [738, 23] on div "Gautam's Group / Fall 2025" at bounding box center [775, 20] width 74 height 10
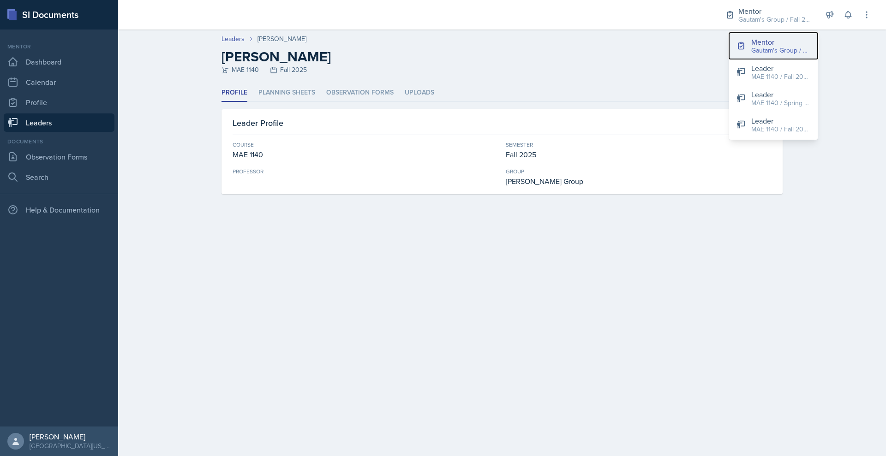
click at [751, 55] on div "Gautam's Group / Fall 2025" at bounding box center [780, 51] width 59 height 10
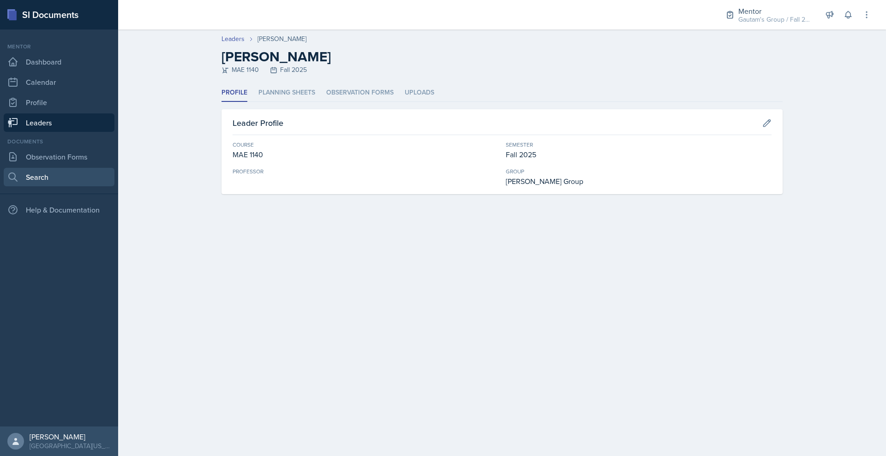
click at [52, 186] on link "Search" at bounding box center [59, 177] width 111 height 18
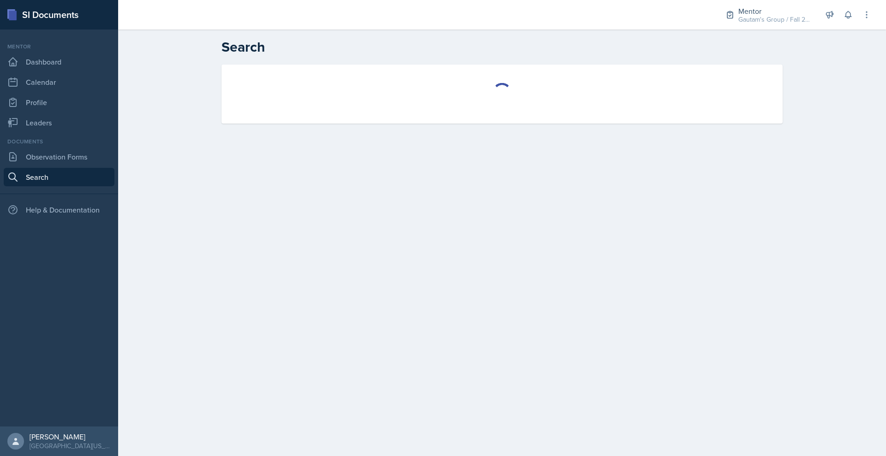
select select "all"
select select "1"
